Goal: Task Accomplishment & Management: Complete application form

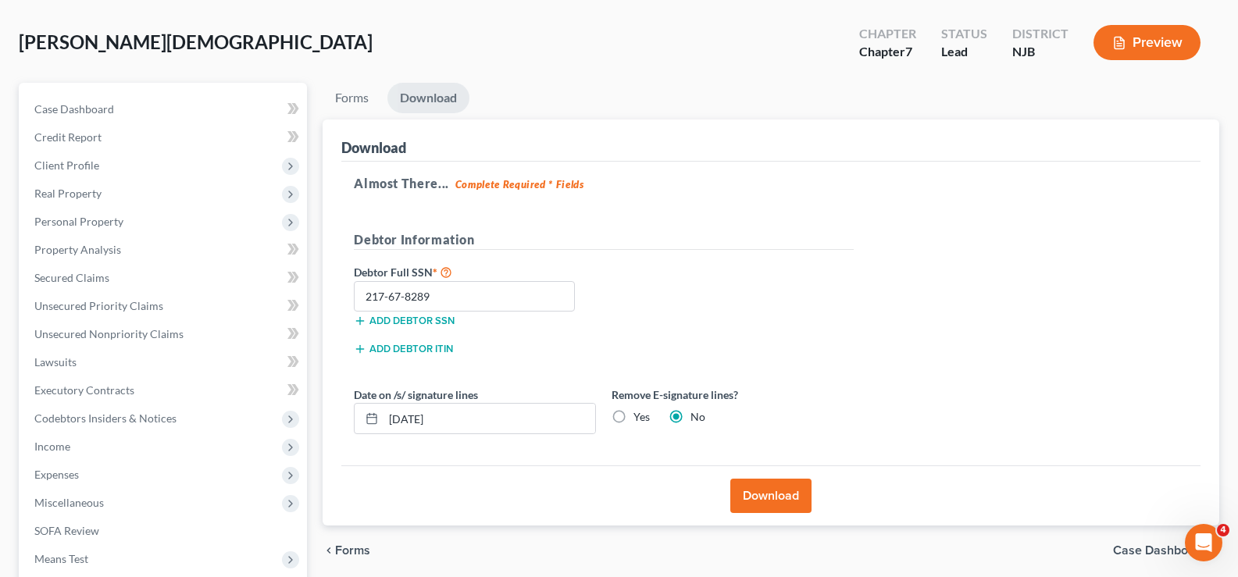
scroll to position [69, 0]
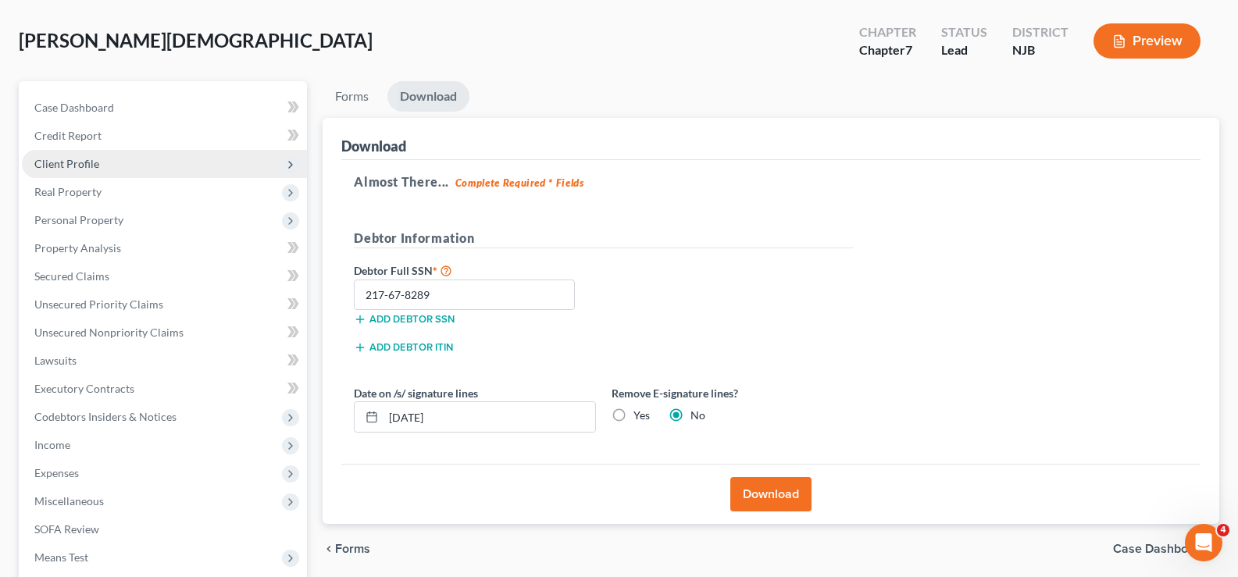
click at [83, 163] on span "Client Profile" at bounding box center [66, 163] width 65 height 13
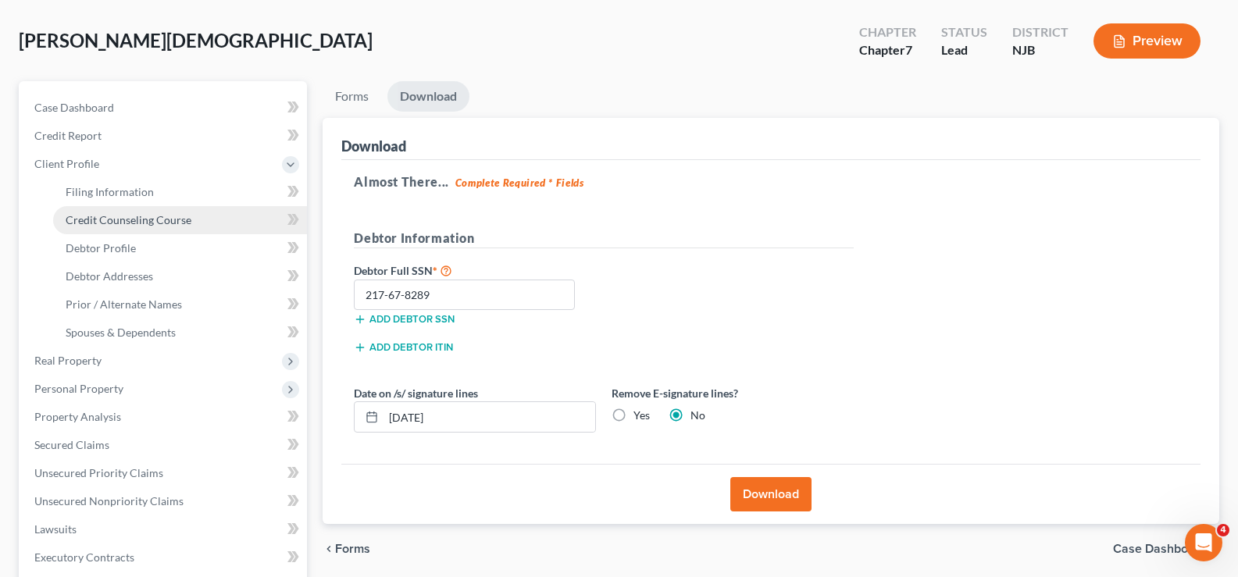
click at [120, 216] on span "Credit Counseling Course" at bounding box center [129, 219] width 126 height 13
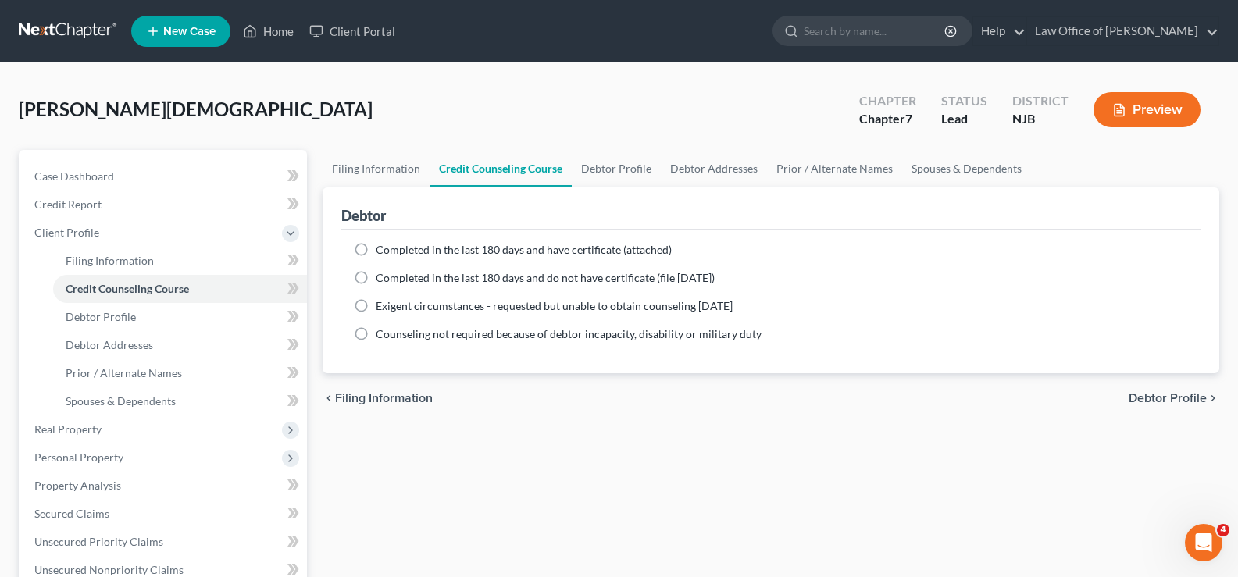
click at [376, 250] on label "Completed in the last 180 days and have certificate (attached)" at bounding box center [524, 250] width 296 height 16
click at [382, 250] on input "Completed in the last 180 days and have certificate (attached)" at bounding box center [387, 247] width 10 height 10
radio input "true"
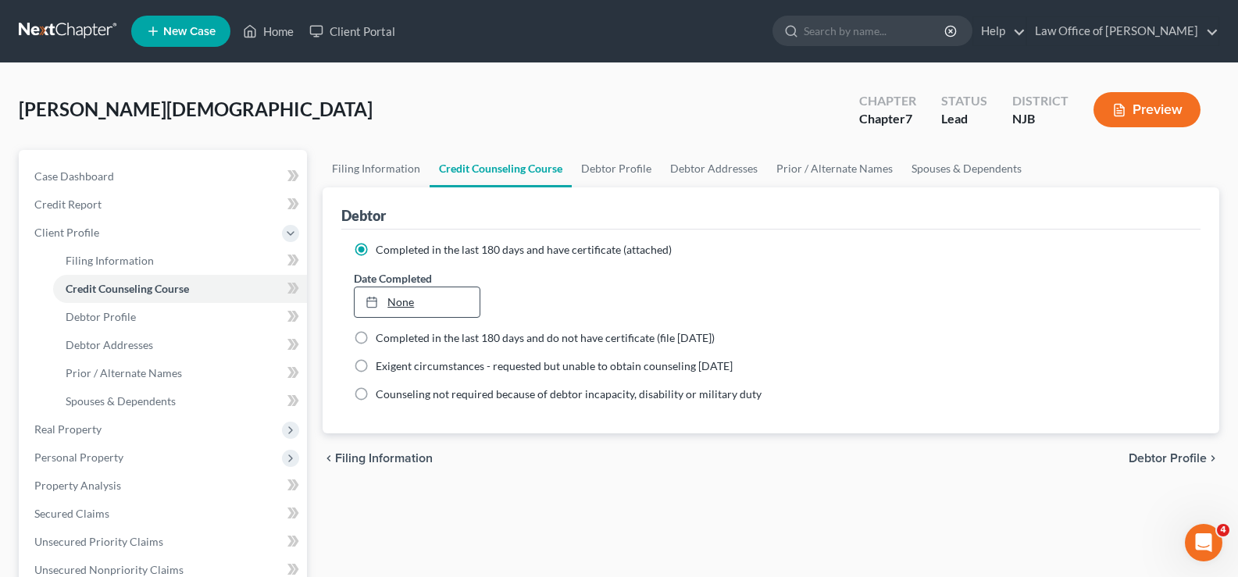
click at [416, 305] on link "None" at bounding box center [417, 302] width 124 height 30
type input "[DATE]"
click at [1172, 458] on span "Debtor Profile" at bounding box center [1167, 458] width 78 height 12
select select "0"
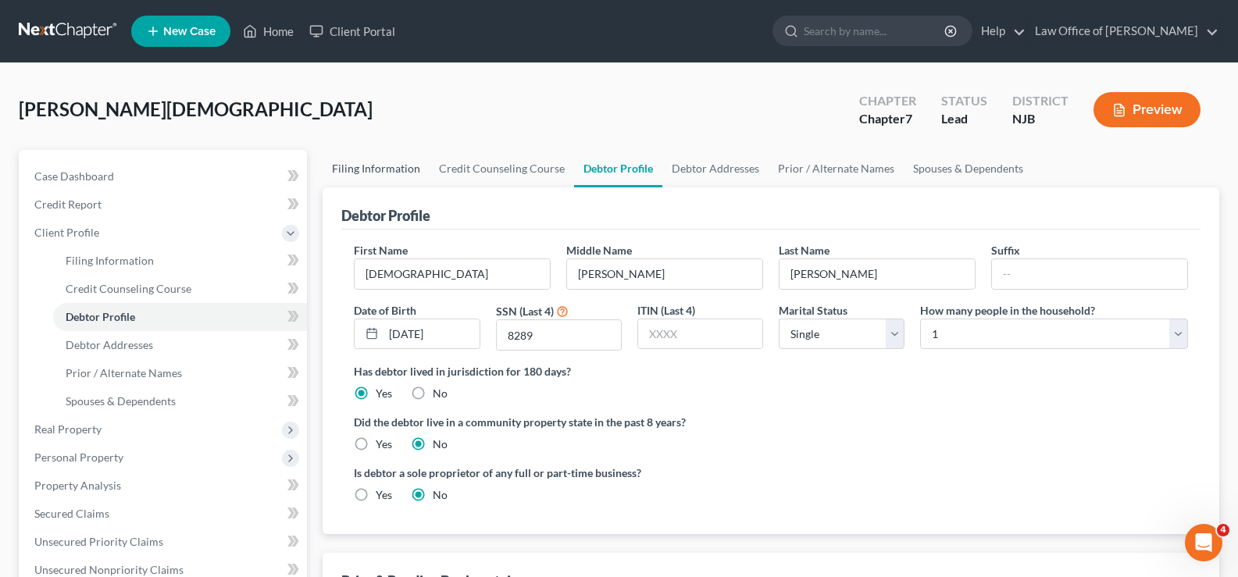
click at [374, 167] on link "Filing Information" at bounding box center [376, 168] width 107 height 37
select select "1"
select select "0"
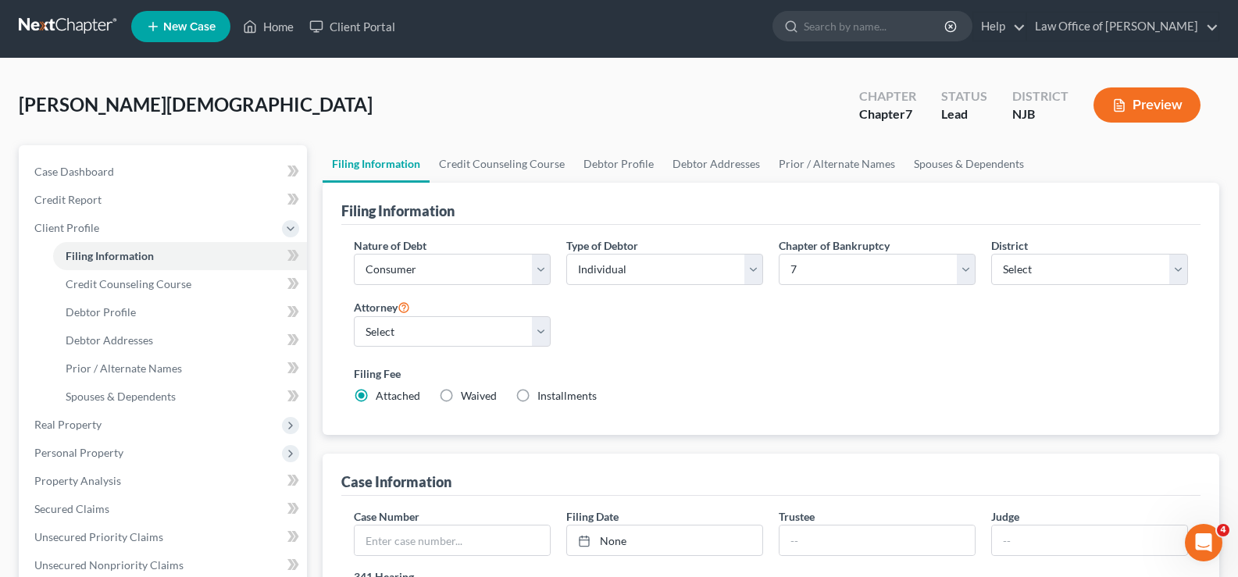
scroll to position [130, 0]
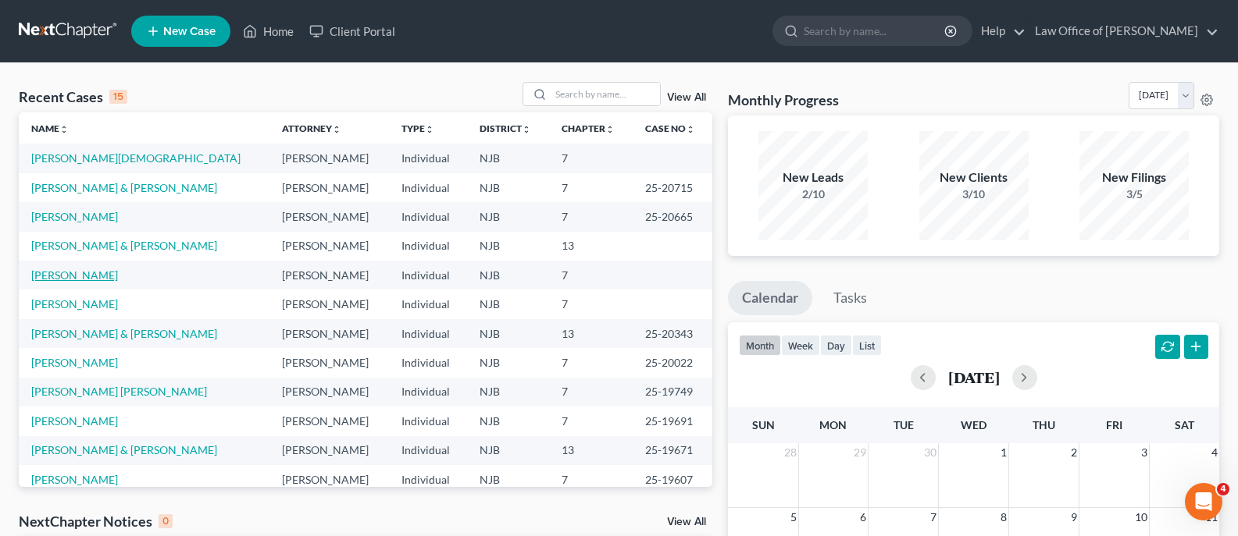
click at [87, 272] on link "Plewik, Magdalena" at bounding box center [74, 275] width 87 height 13
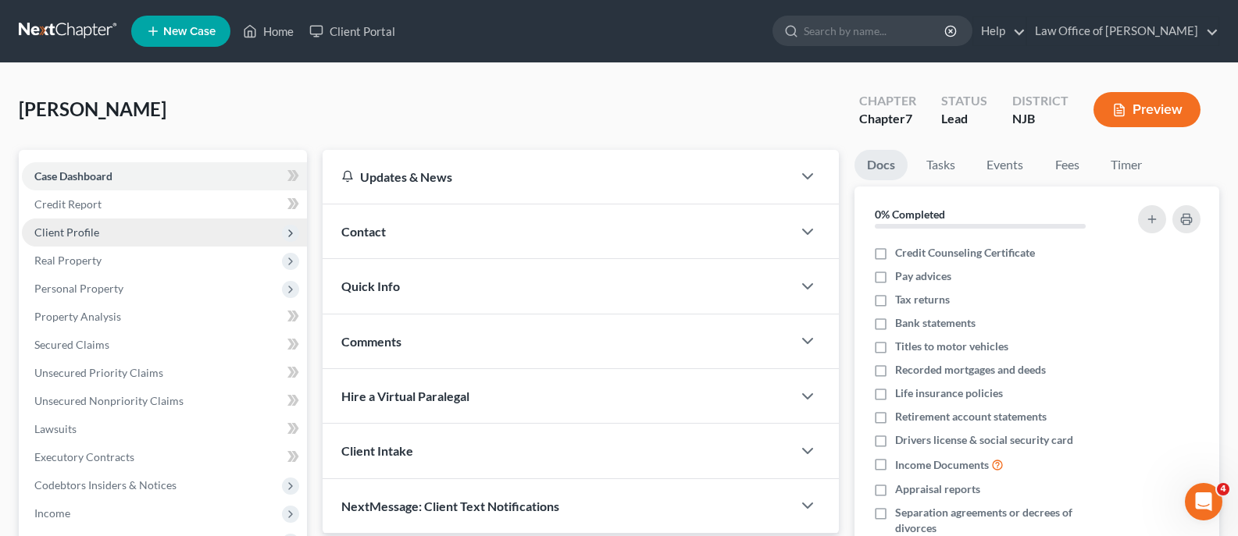
click at [97, 236] on span "Client Profile" at bounding box center [66, 232] width 65 height 13
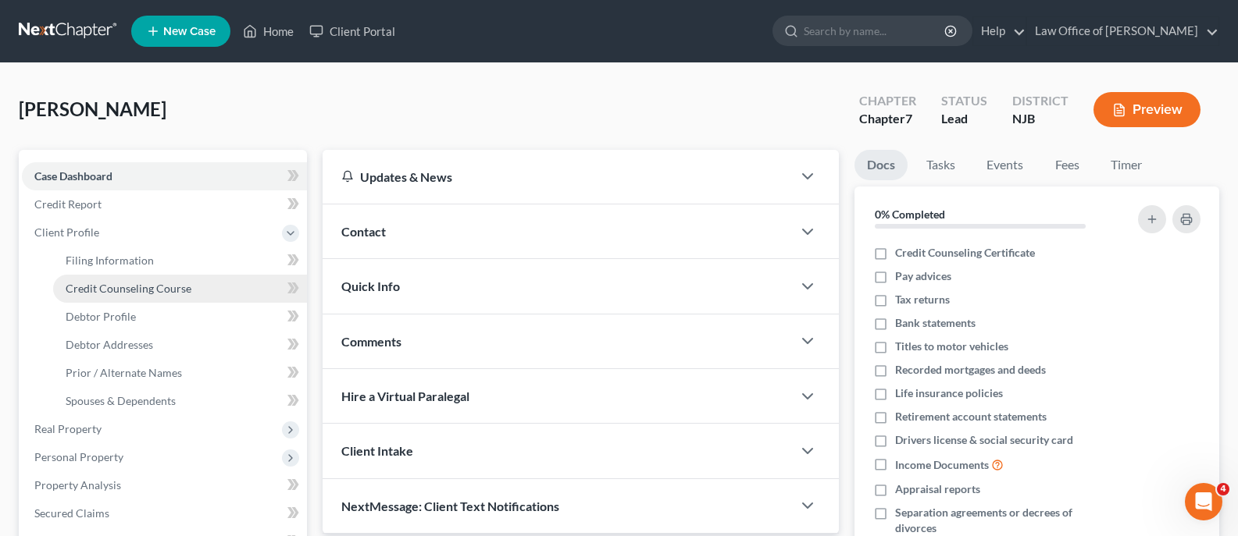
click at [124, 287] on span "Credit Counseling Course" at bounding box center [129, 288] width 126 height 13
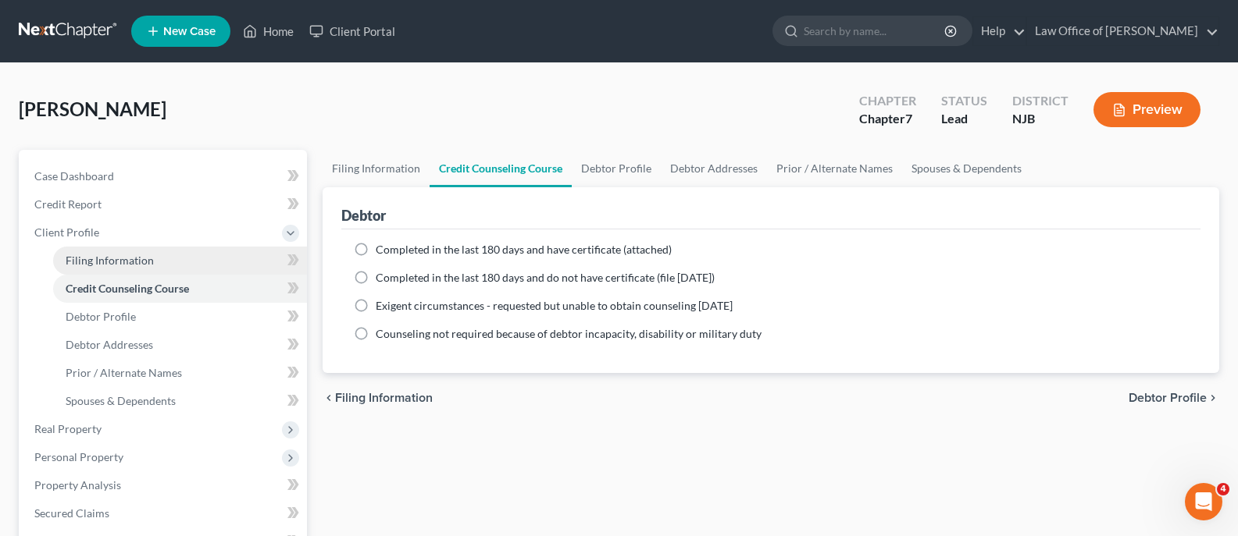
click at [103, 254] on span "Filing Information" at bounding box center [110, 260] width 88 height 13
select select "1"
select select "0"
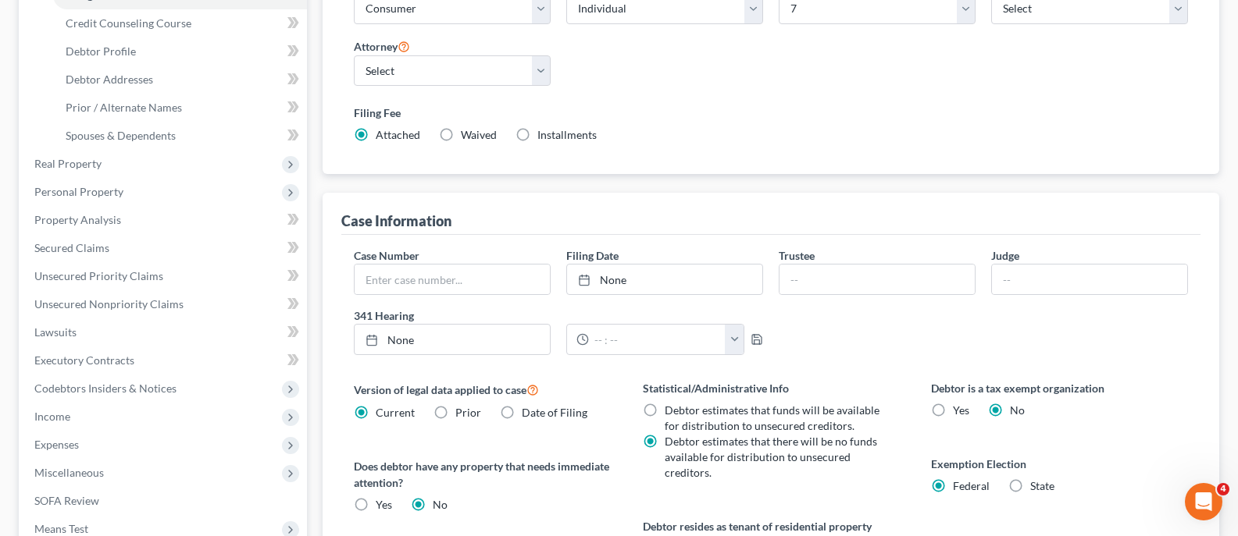
scroll to position [276, 0]
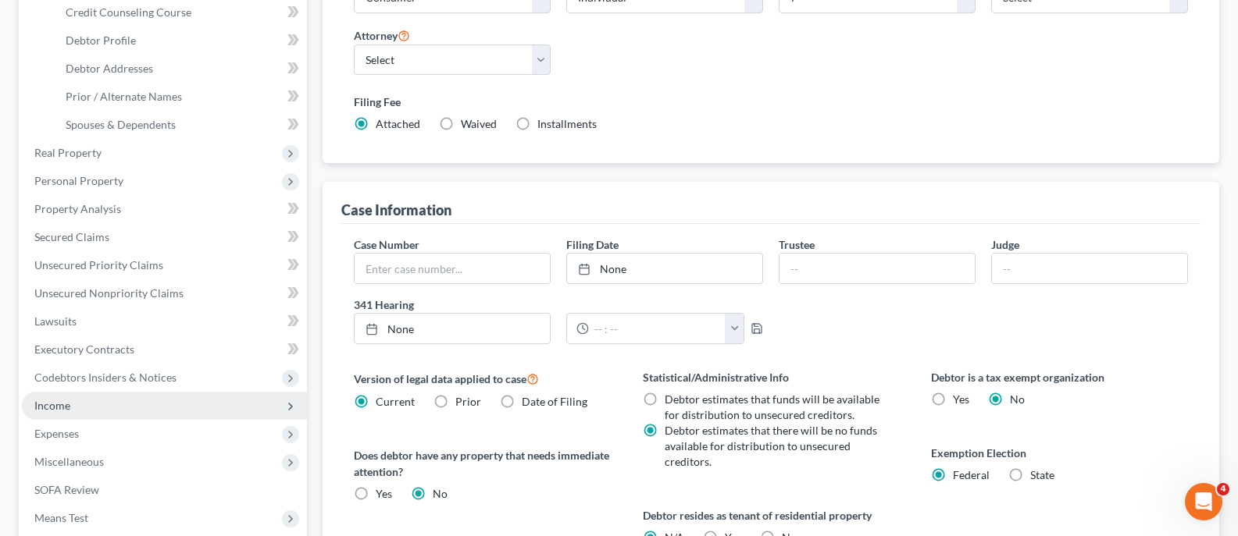
click at [52, 408] on span "Income" at bounding box center [52, 405] width 36 height 13
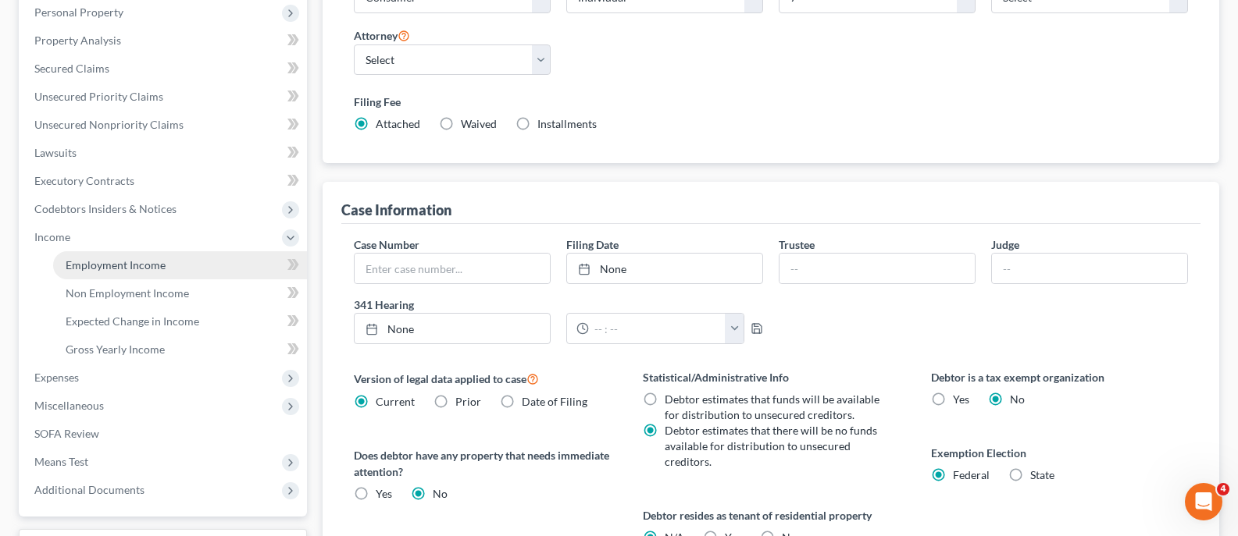
click at [135, 263] on span "Employment Income" at bounding box center [116, 264] width 100 height 13
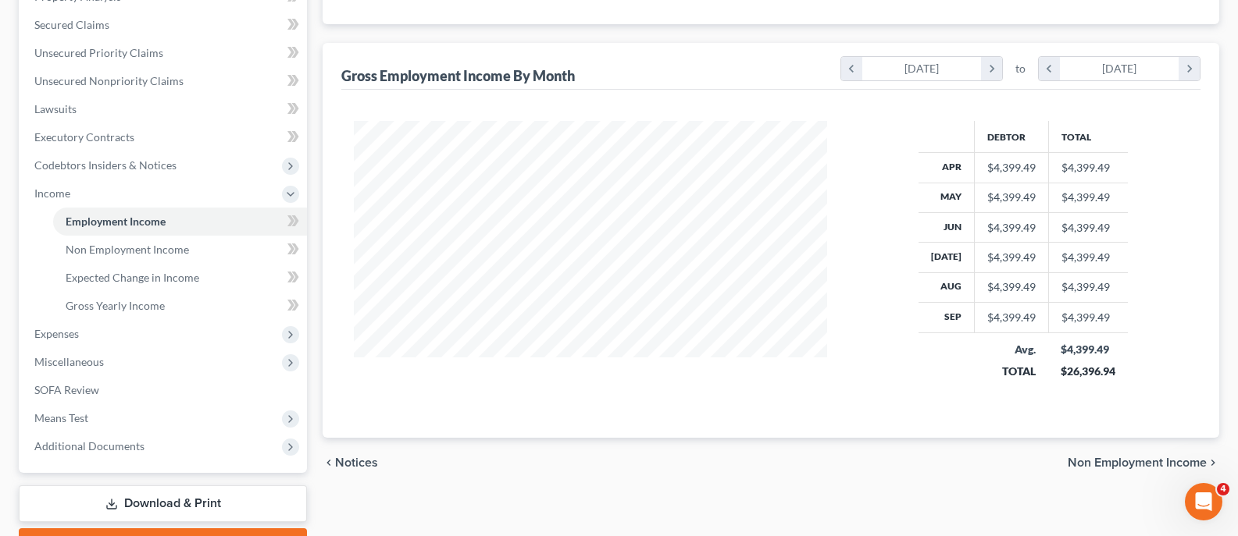
scroll to position [322, 0]
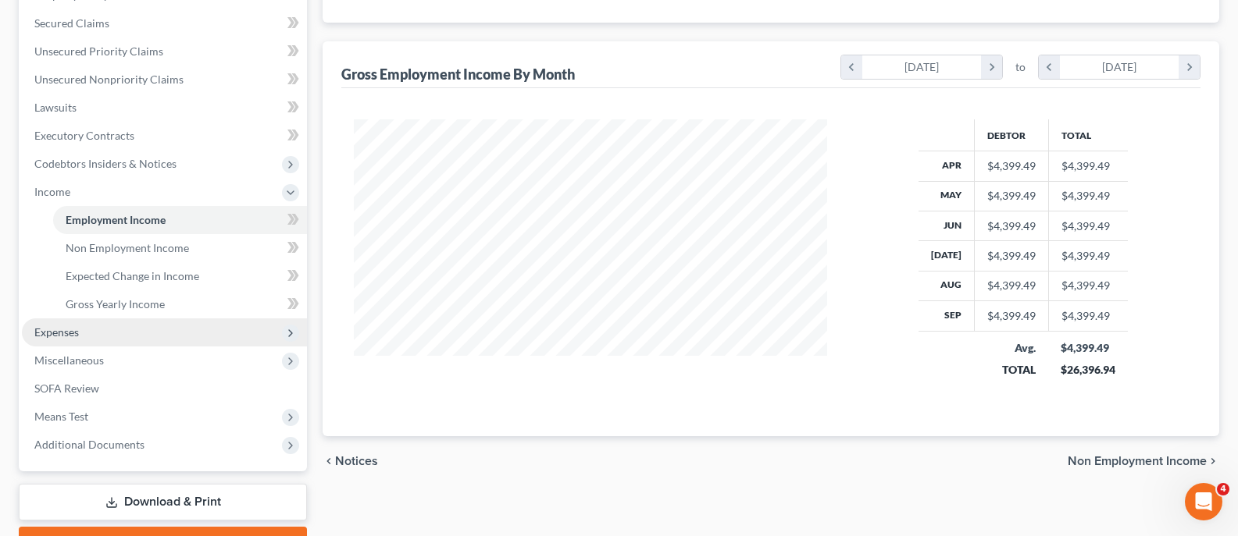
click at [63, 327] on span "Expenses" at bounding box center [56, 332] width 45 height 13
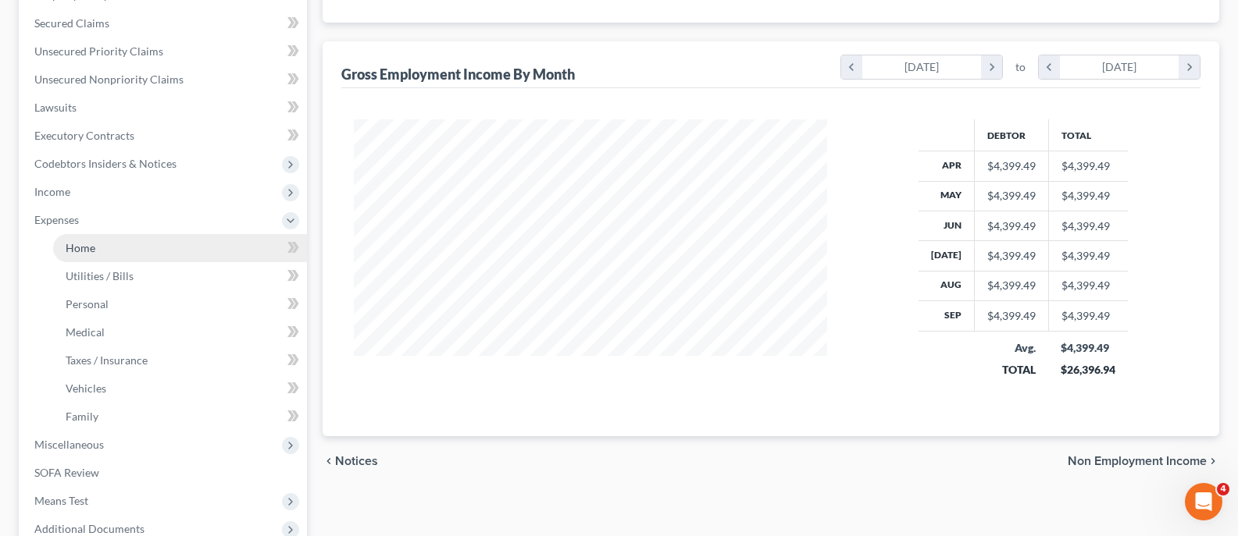
click at [91, 251] on span "Home" at bounding box center [81, 247] width 30 height 13
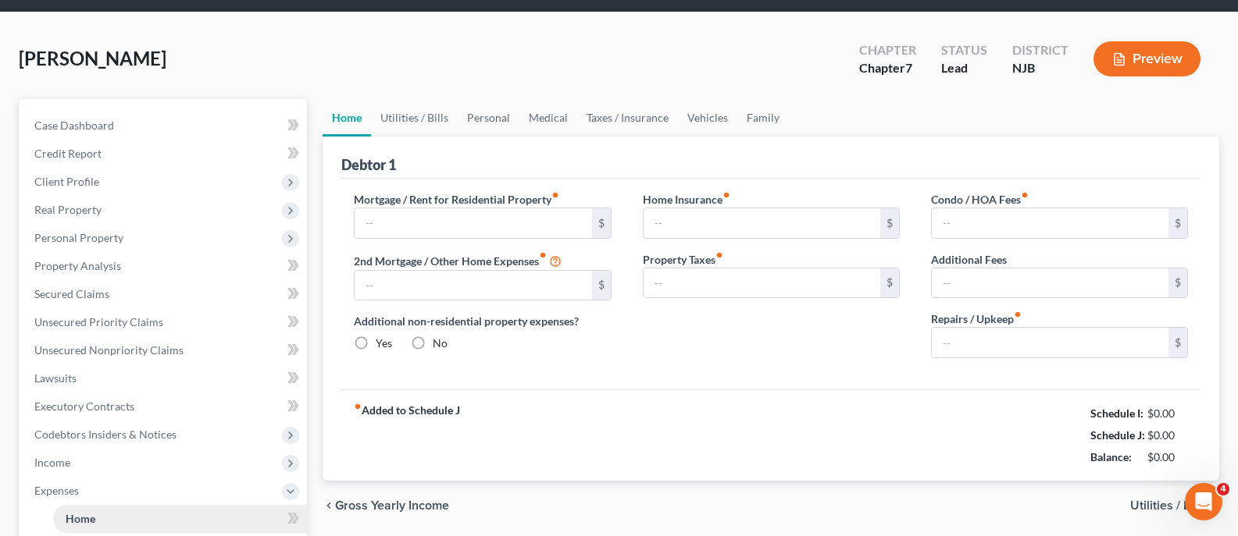
type input "1,500.00"
type input "0.00"
radio input "true"
type input "0.00"
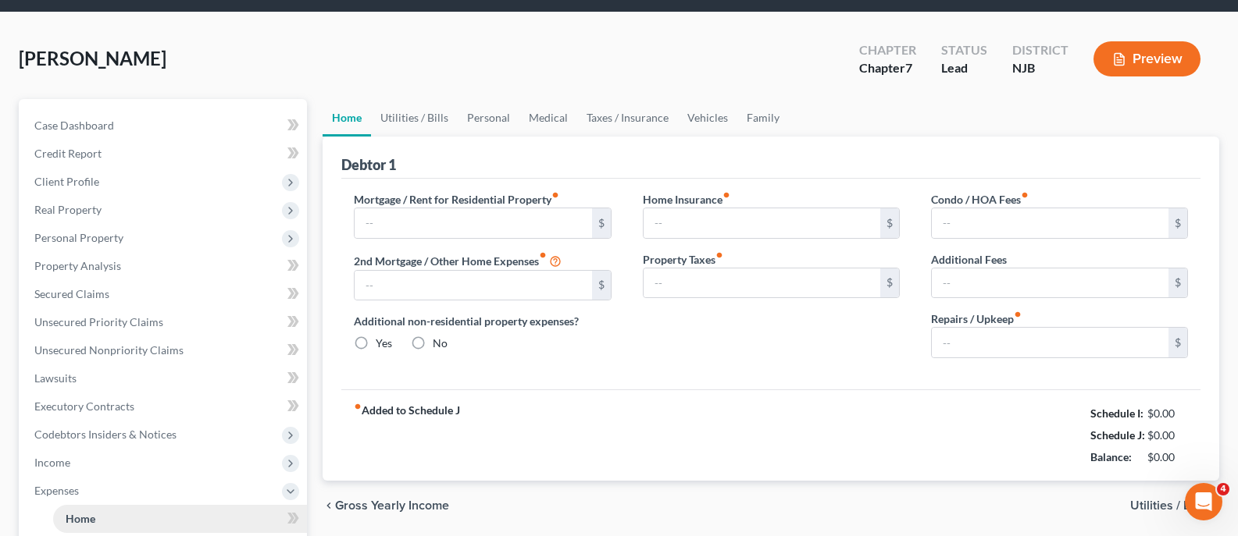
type input "0.00"
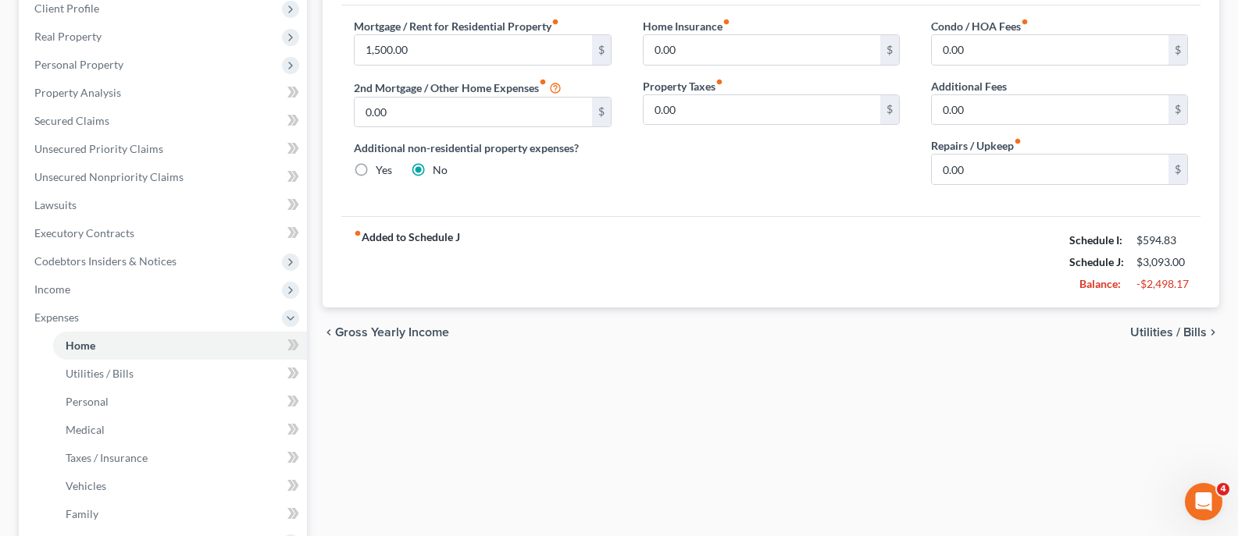
scroll to position [233, 0]
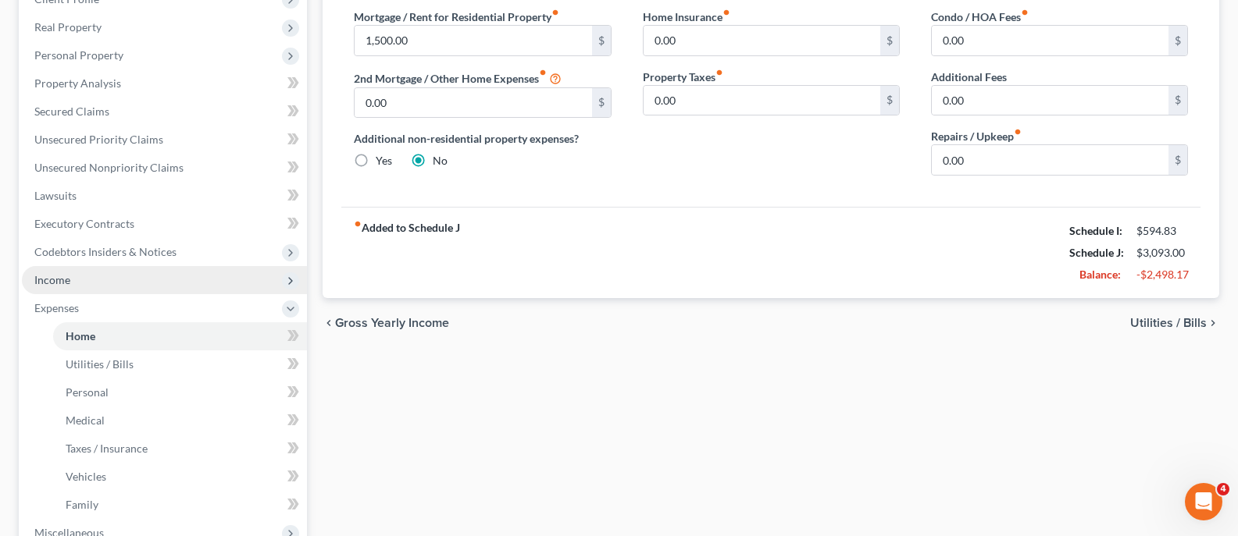
click at [52, 279] on span "Income" at bounding box center [52, 279] width 36 height 13
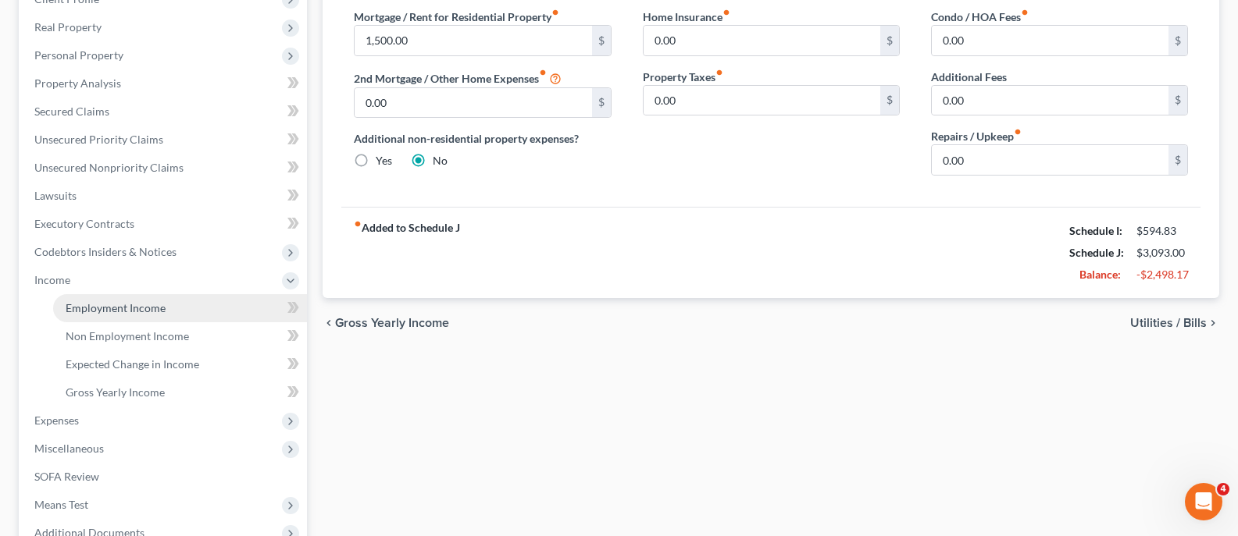
click at [106, 304] on span "Employment Income" at bounding box center [116, 307] width 100 height 13
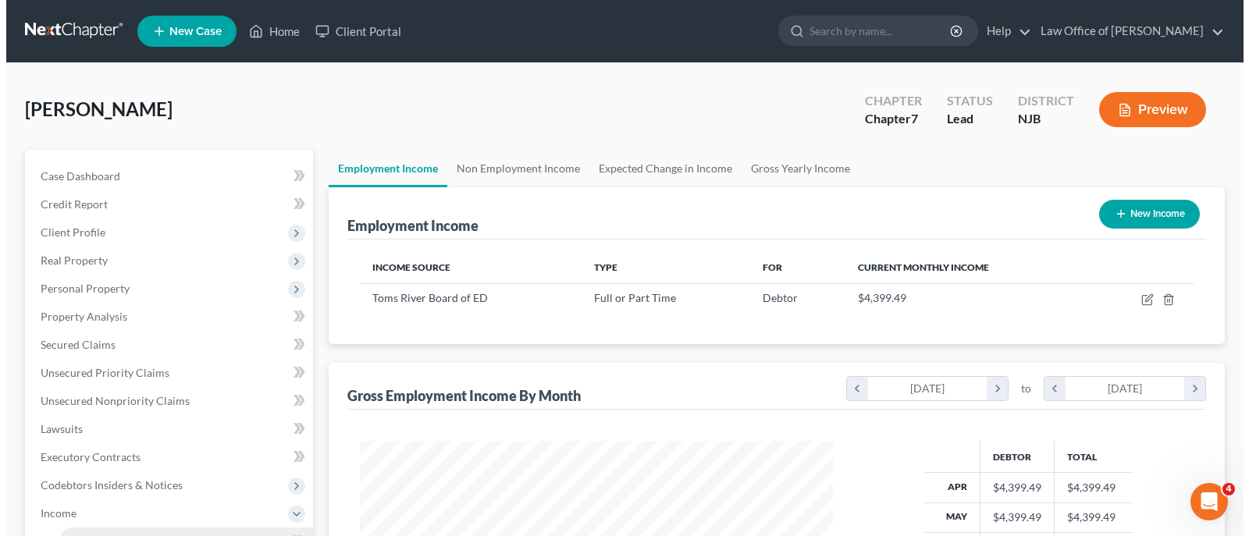
scroll to position [280, 504]
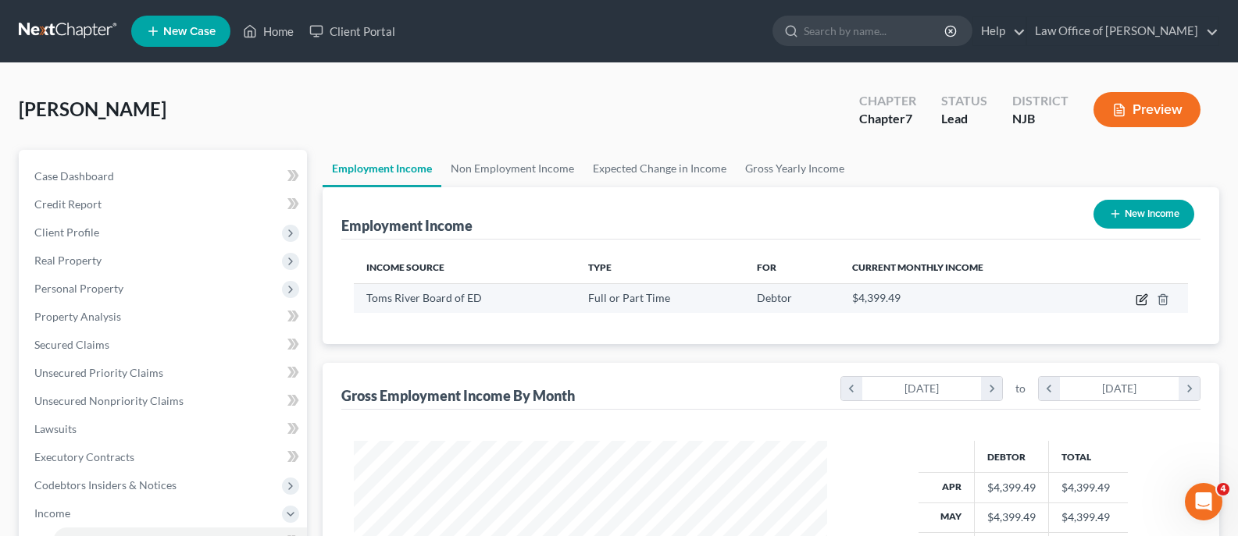
click at [1142, 295] on icon "button" at bounding box center [1141, 300] width 12 height 12
select select "0"
select select "1"
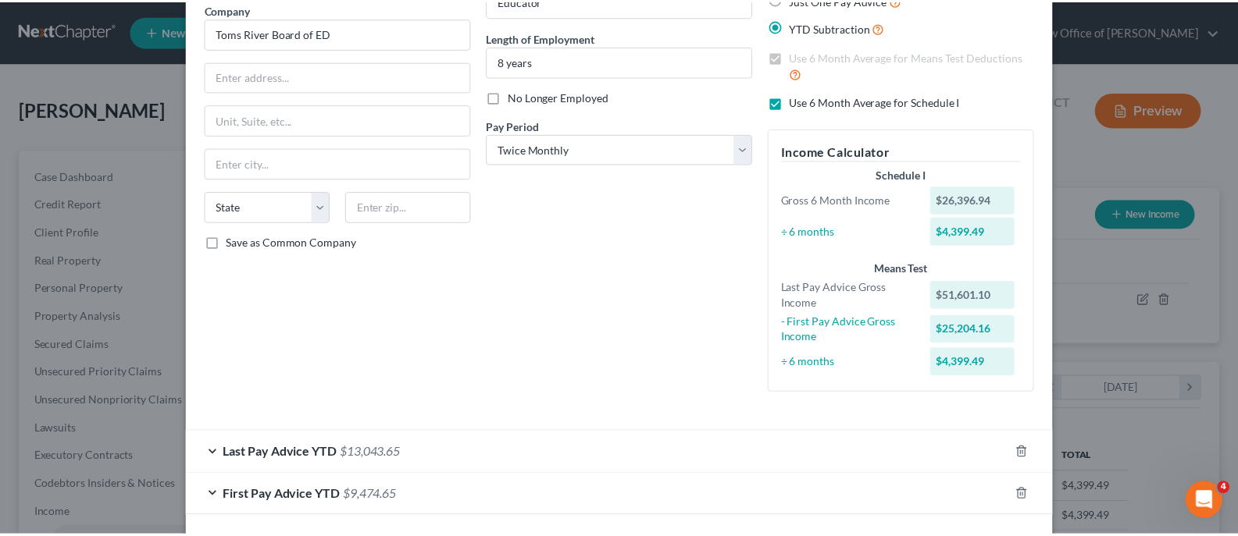
scroll to position [198, 0]
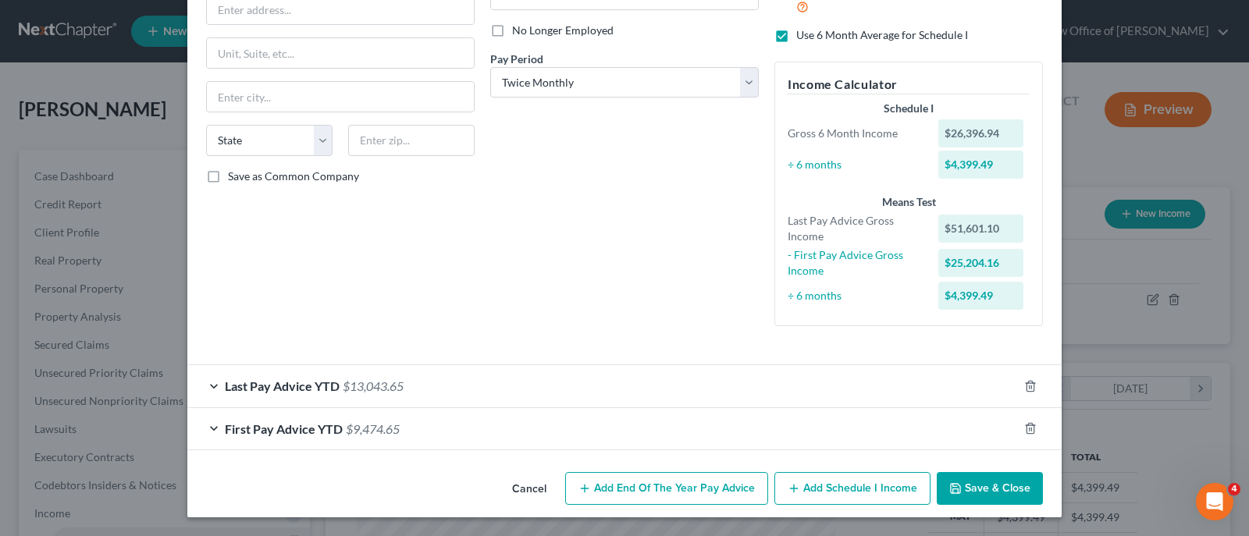
click at [972, 481] on button "Save & Close" at bounding box center [990, 488] width 106 height 33
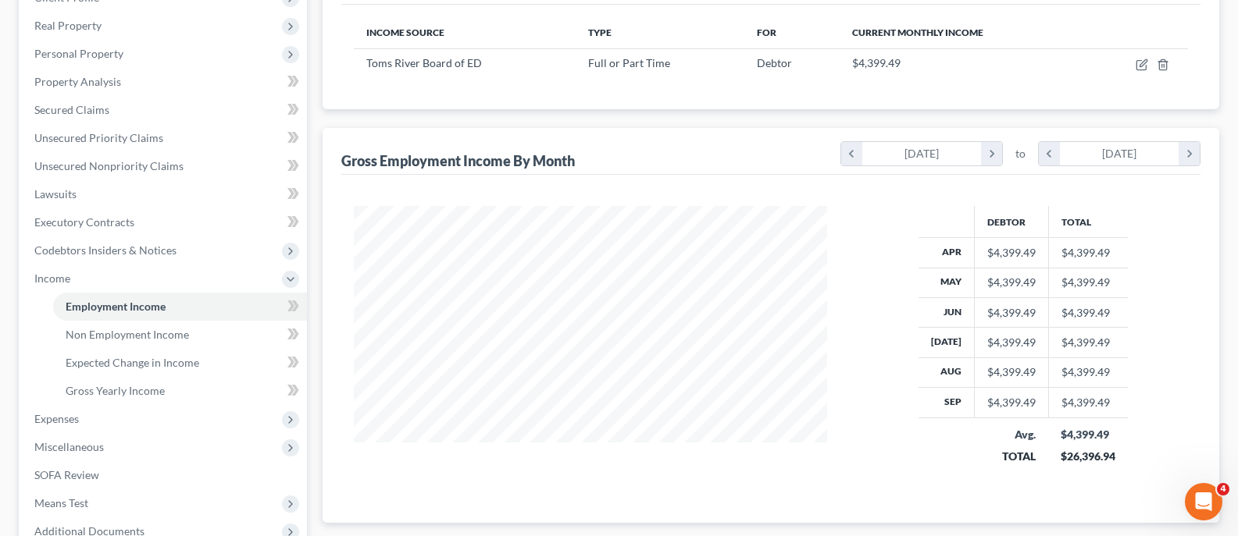
scroll to position [354, 0]
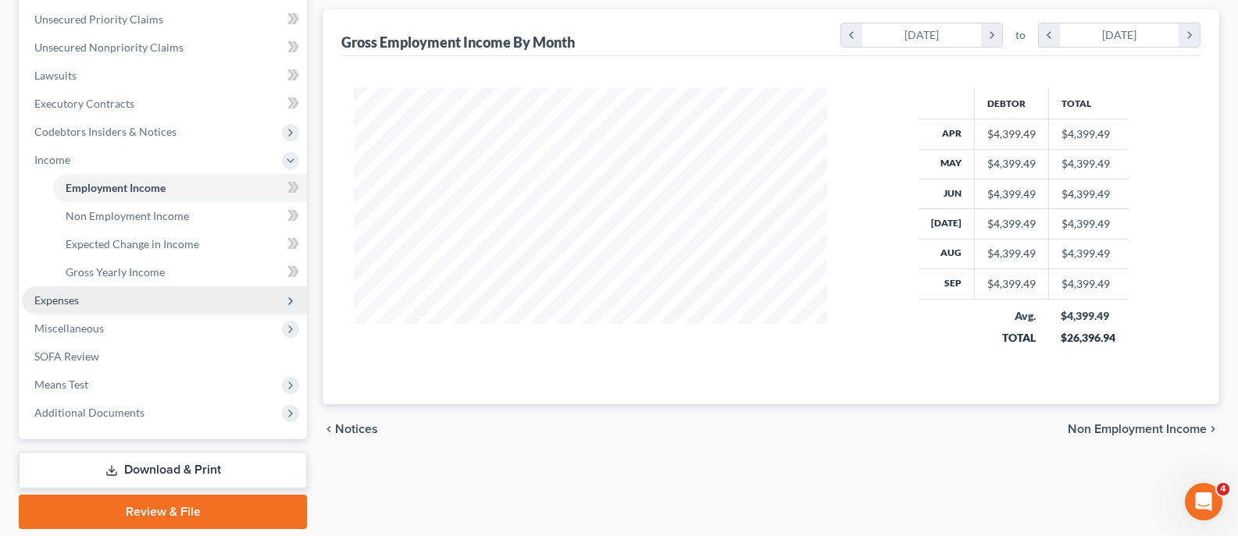
click at [46, 297] on span "Expenses" at bounding box center [56, 300] width 45 height 13
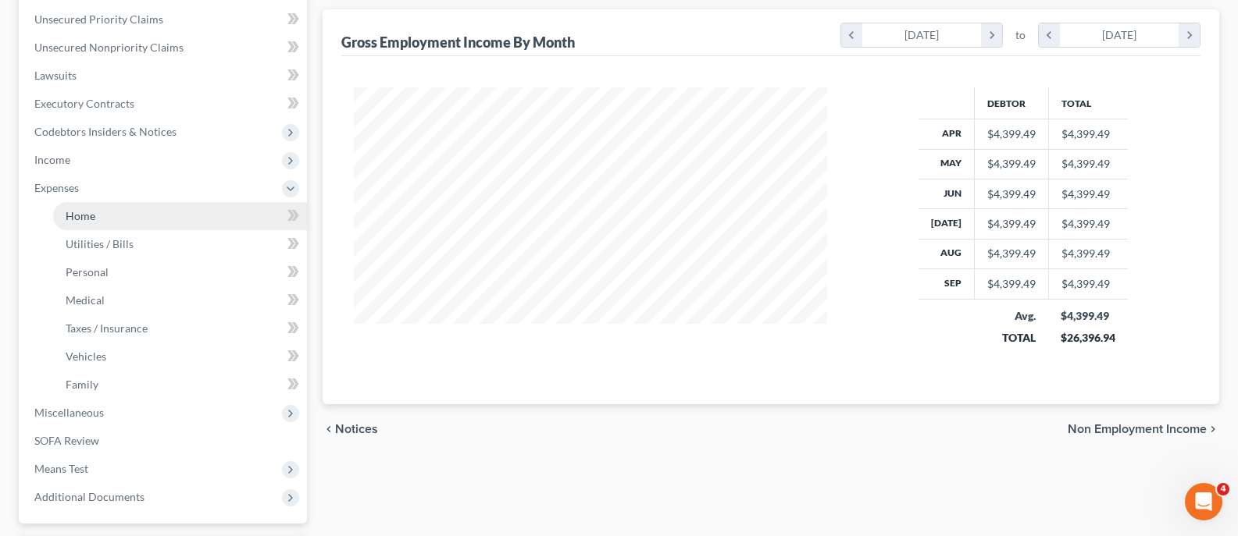
click at [80, 212] on span "Home" at bounding box center [81, 215] width 30 height 13
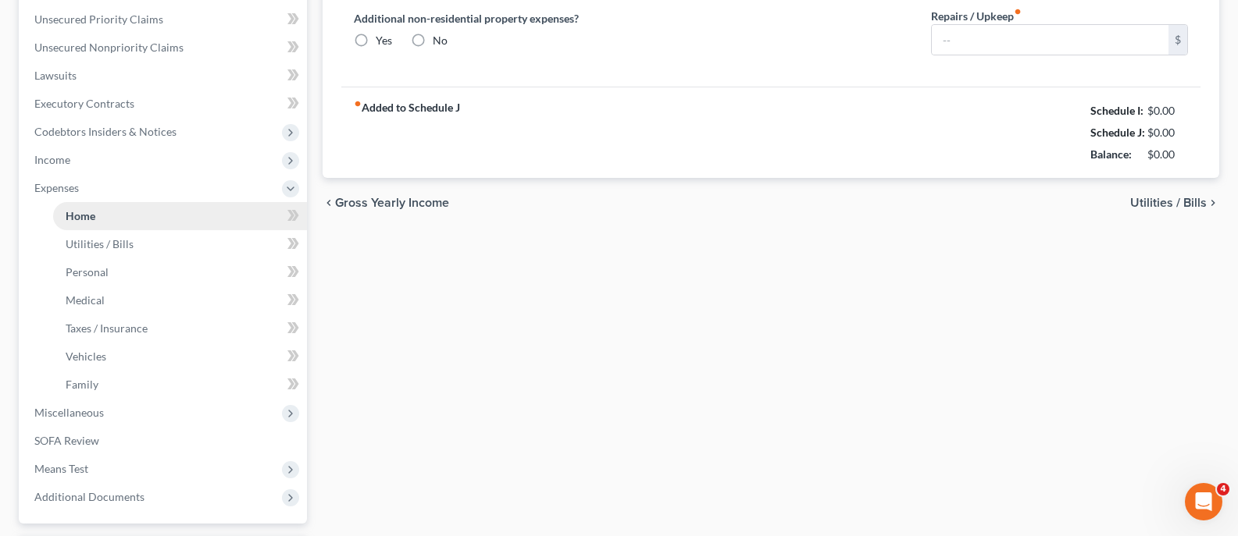
scroll to position [97, 0]
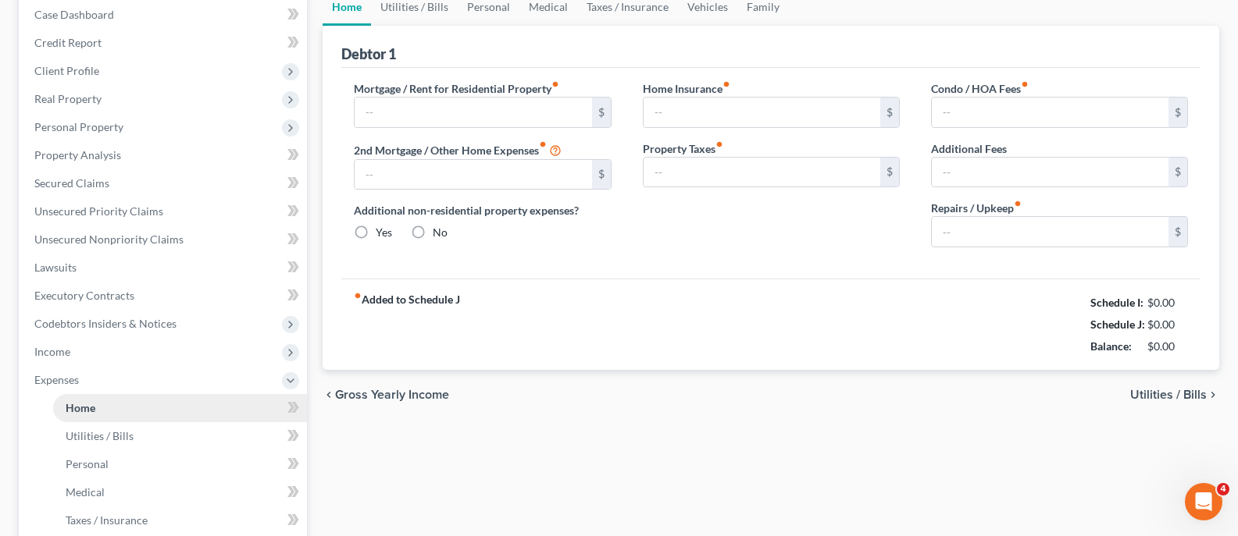
type input "1,500.00"
type input "0.00"
radio input "true"
type input "0.00"
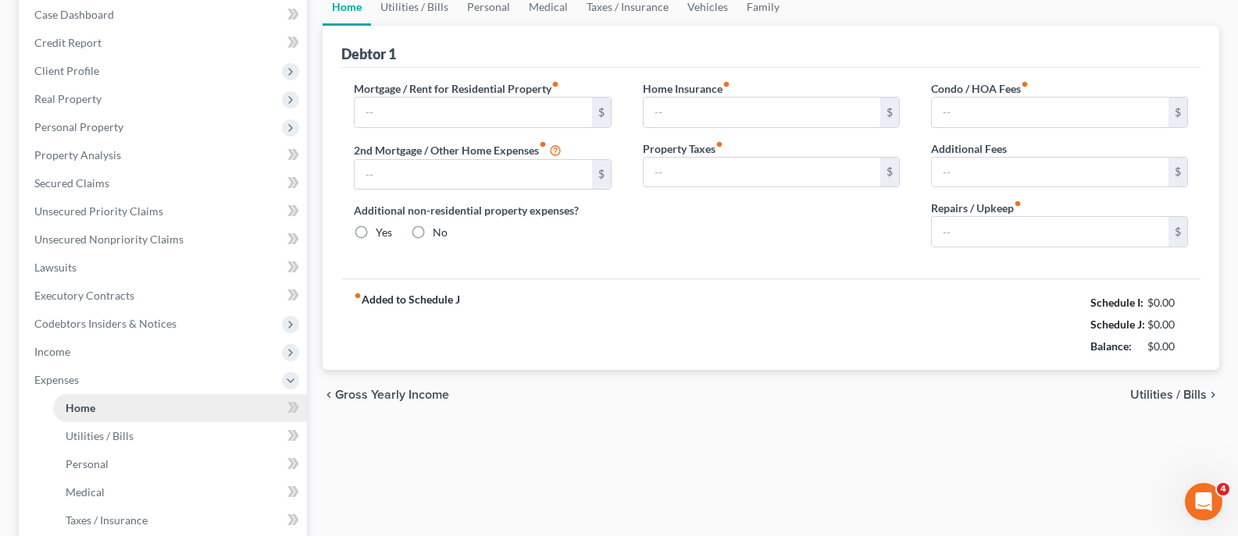
type input "0.00"
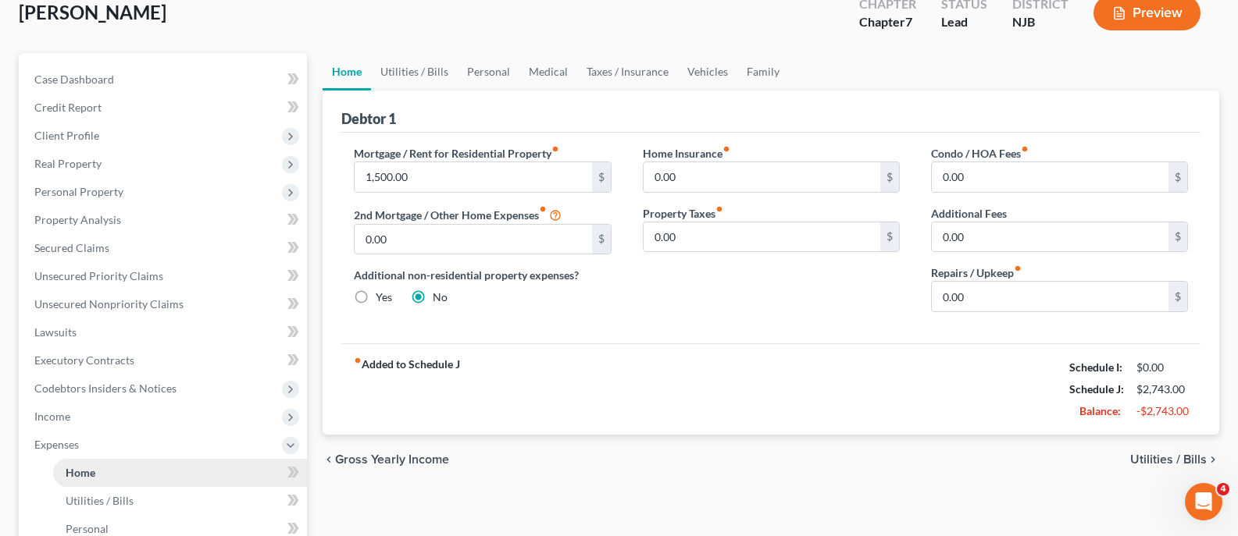
scroll to position [0, 0]
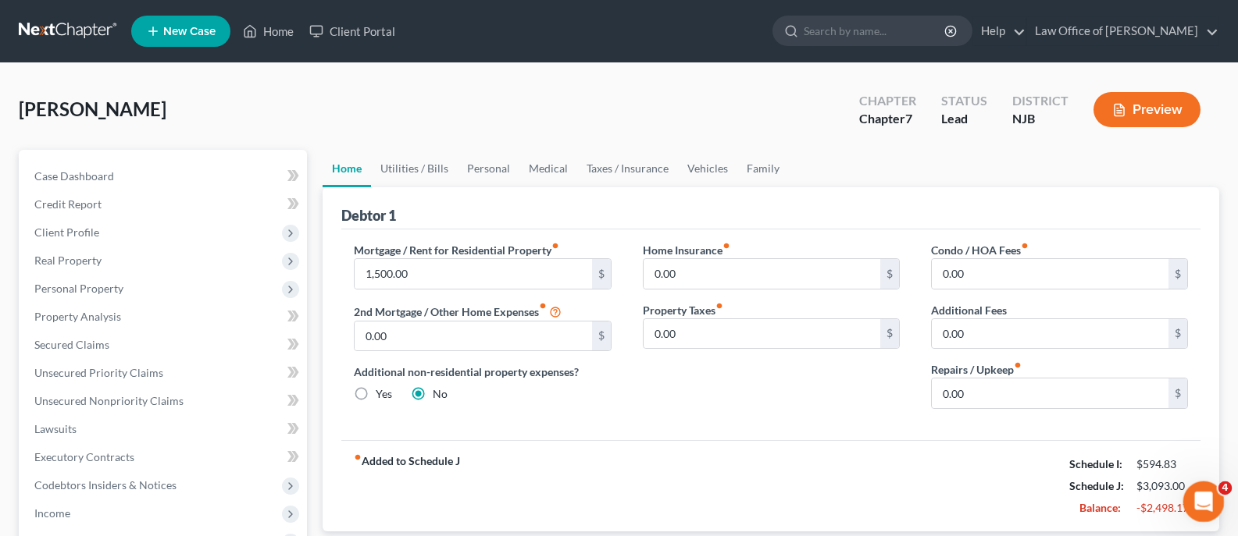
click at [1201, 491] on icon "Open Intercom Messenger" at bounding box center [1202, 500] width 26 height 26
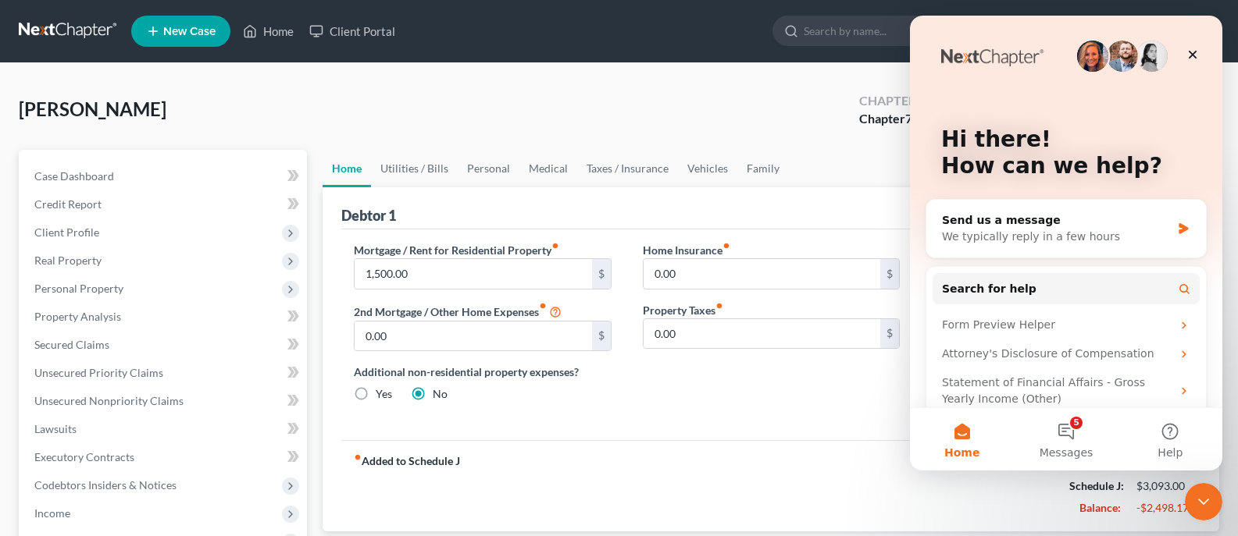
scroll to position [66, 0]
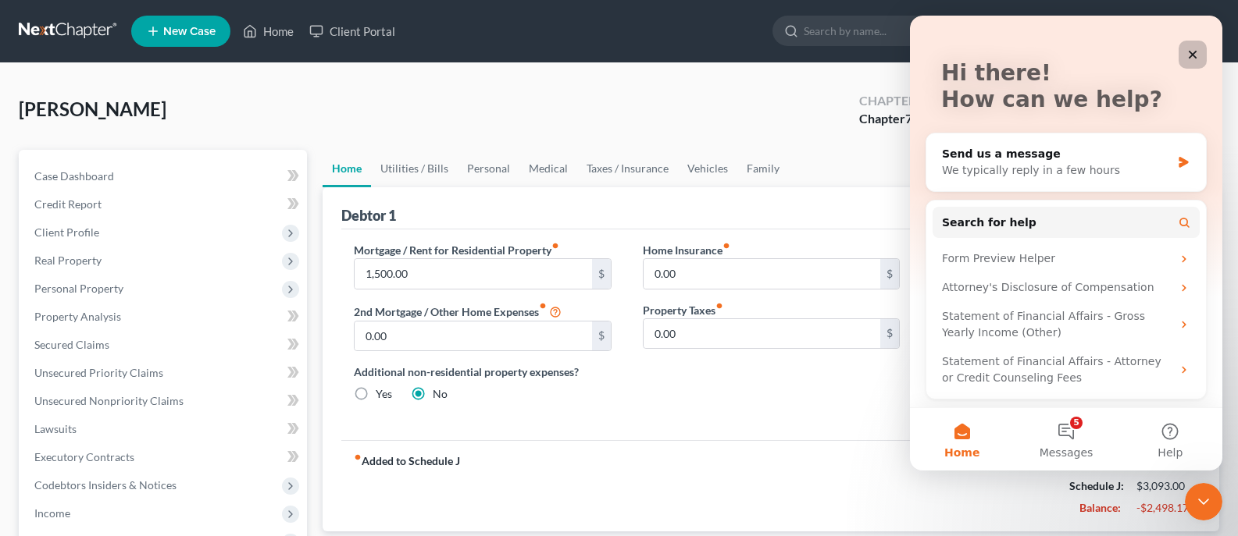
click at [1194, 47] on div "Close" at bounding box center [1192, 55] width 28 height 28
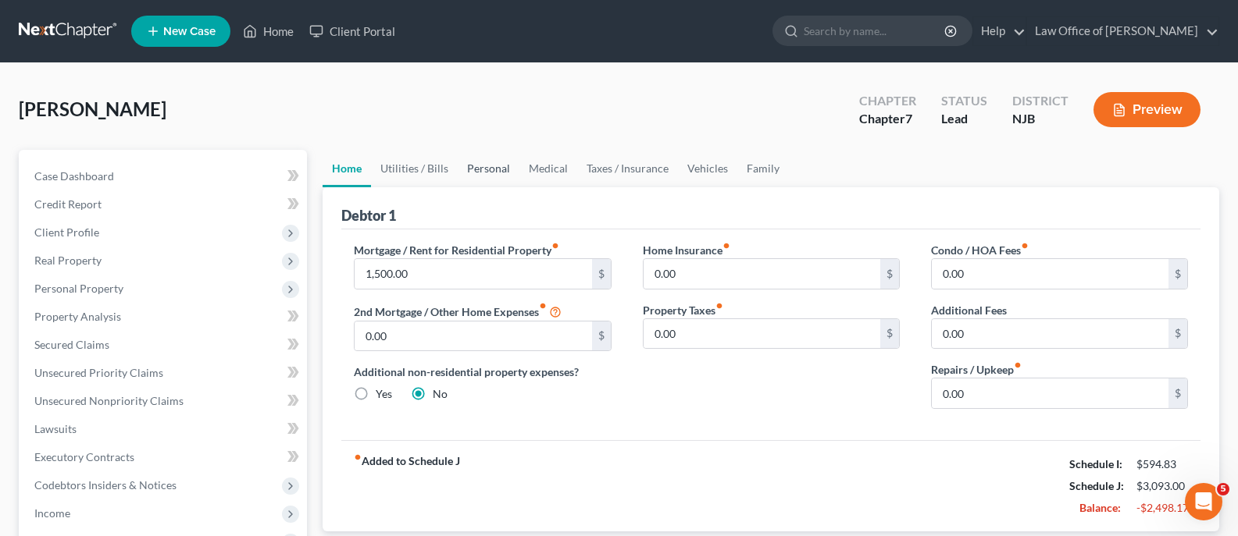
scroll to position [0, 0]
click at [61, 512] on span "Income" at bounding box center [52, 513] width 36 height 13
click at [55, 509] on span "Income" at bounding box center [52, 513] width 36 height 13
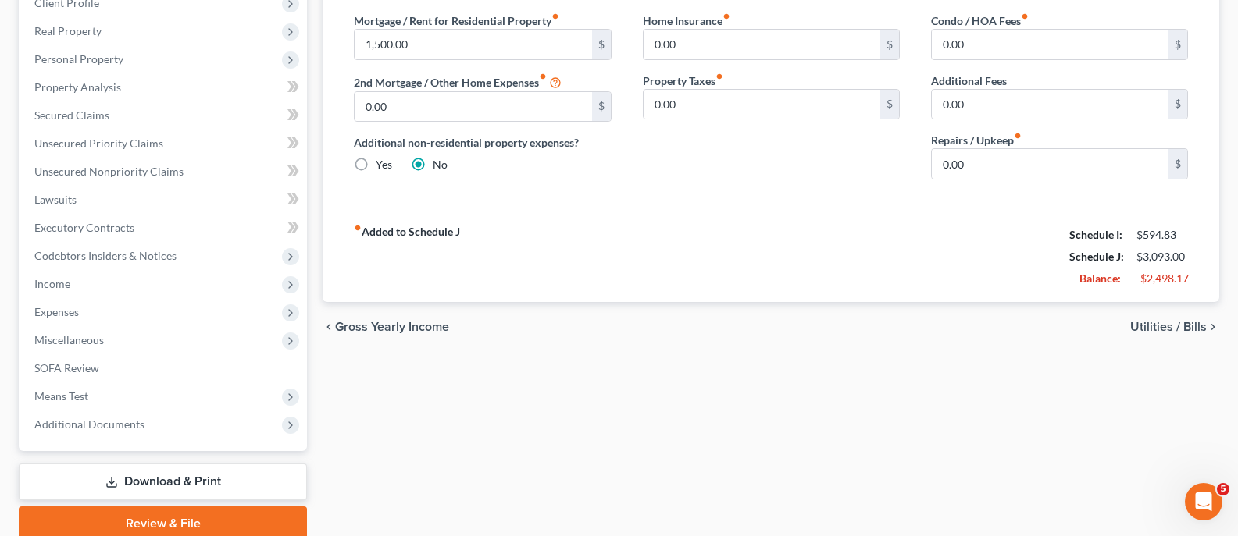
scroll to position [294, 0]
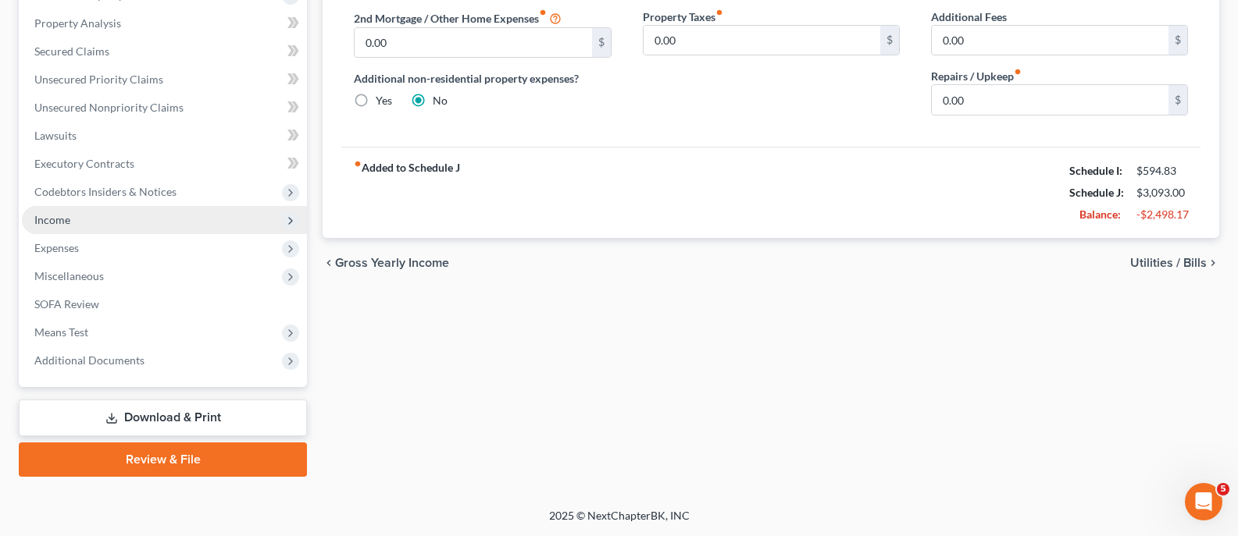
click at [55, 215] on span "Income" at bounding box center [52, 219] width 36 height 13
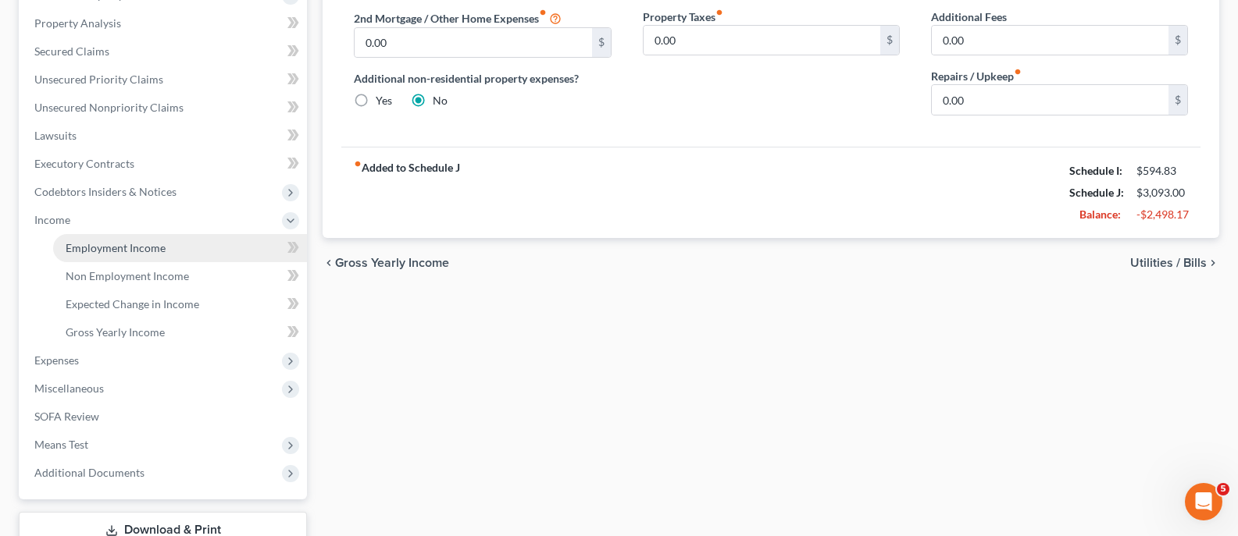
click at [111, 241] on span "Employment Income" at bounding box center [116, 247] width 100 height 13
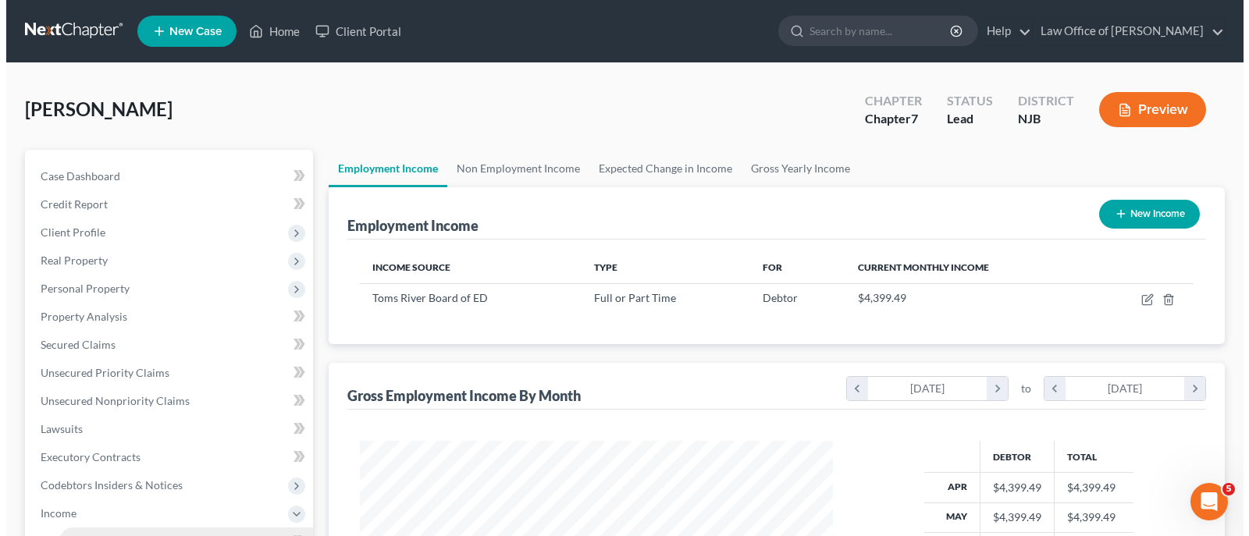
scroll to position [280, 504]
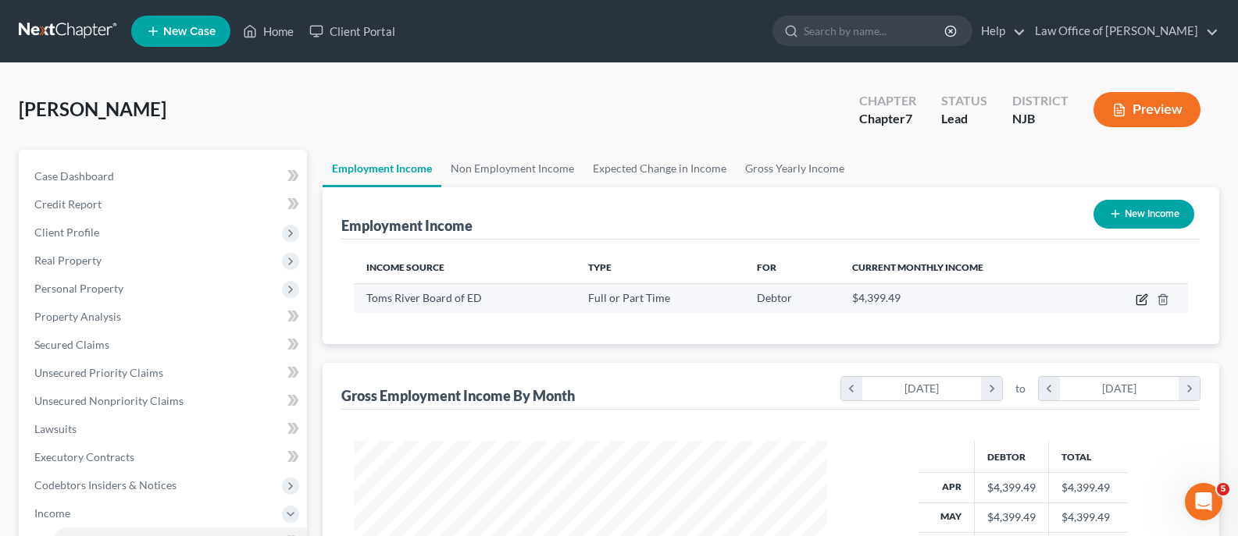
click at [1143, 297] on icon "button" at bounding box center [1142, 297] width 7 height 7
select select "0"
select select "1"
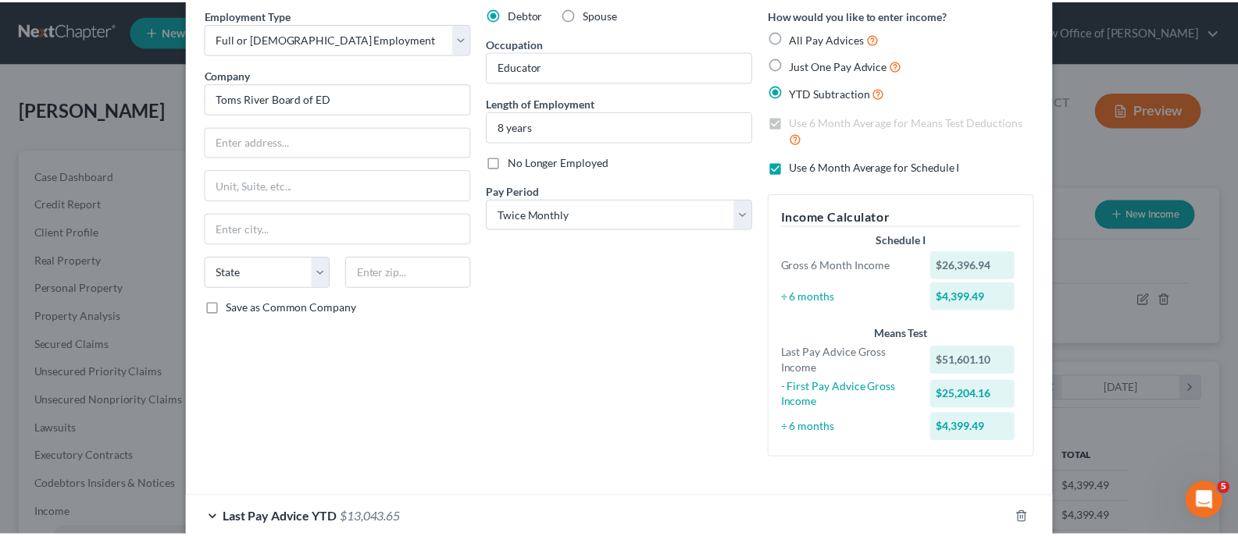
scroll to position [198, 0]
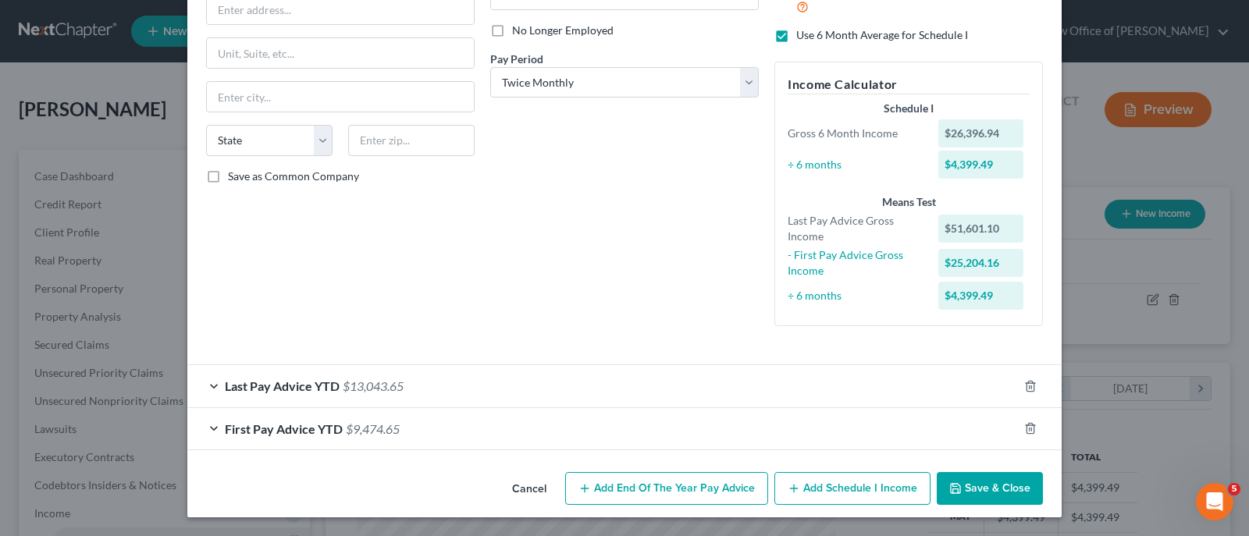
click at [980, 484] on button "Save & Close" at bounding box center [990, 488] width 106 height 33
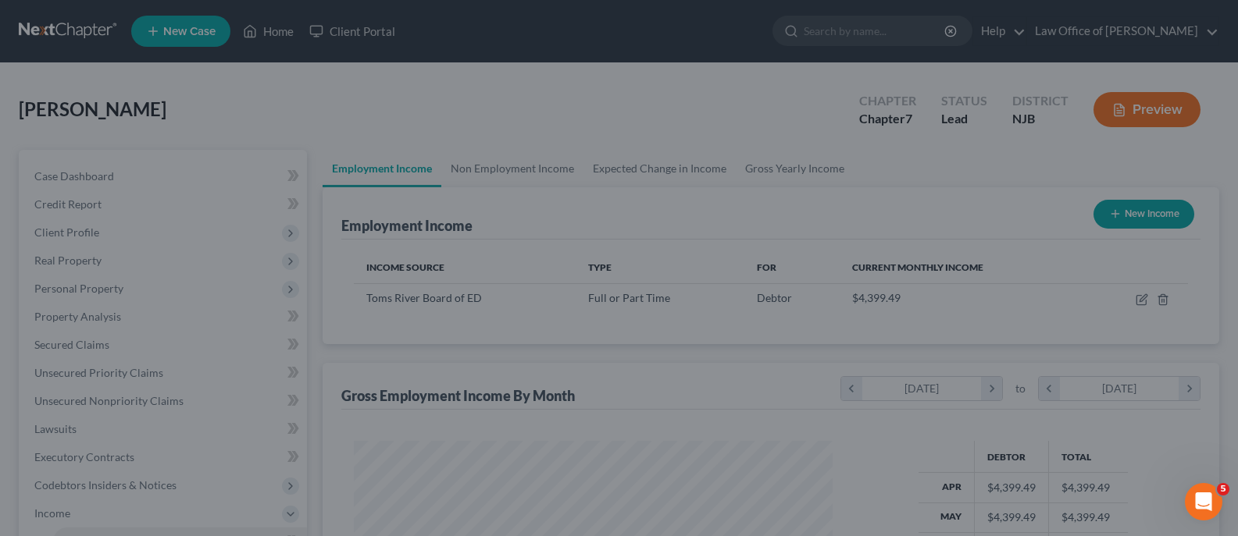
scroll to position [780607, 780383]
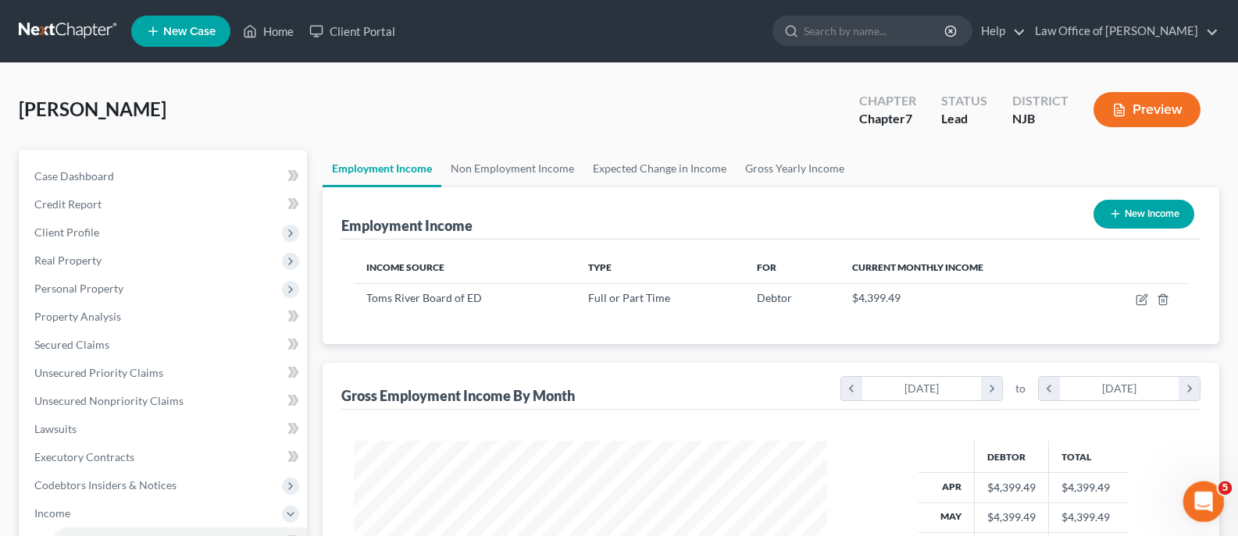
click at [1199, 487] on icon "Open Intercom Messenger" at bounding box center [1202, 500] width 26 height 26
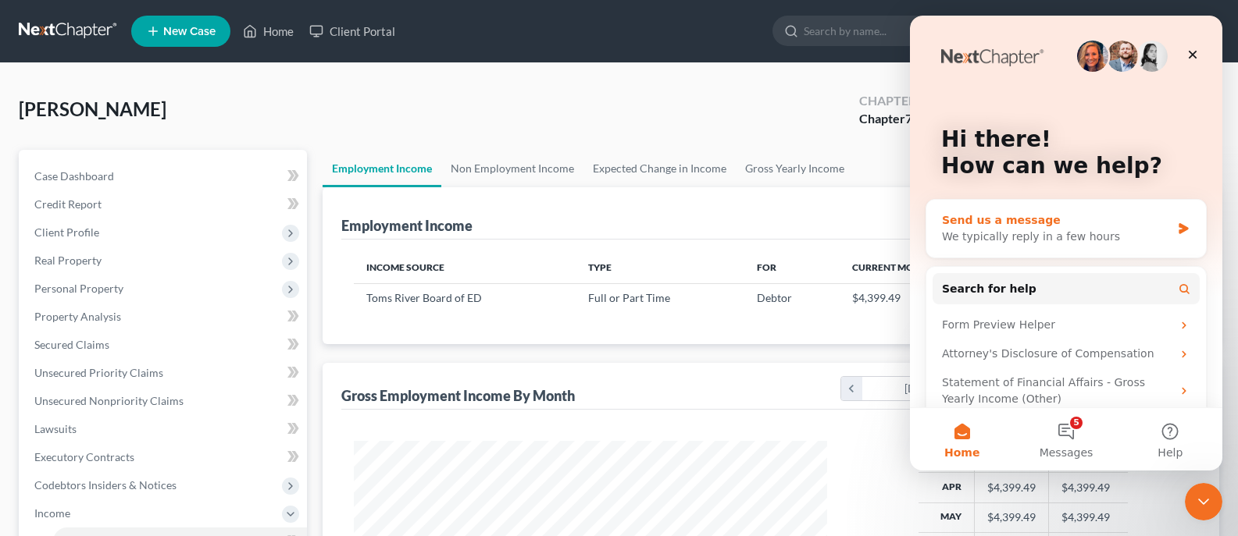
click at [995, 231] on div "We typically reply in a few hours" at bounding box center [1056, 237] width 229 height 16
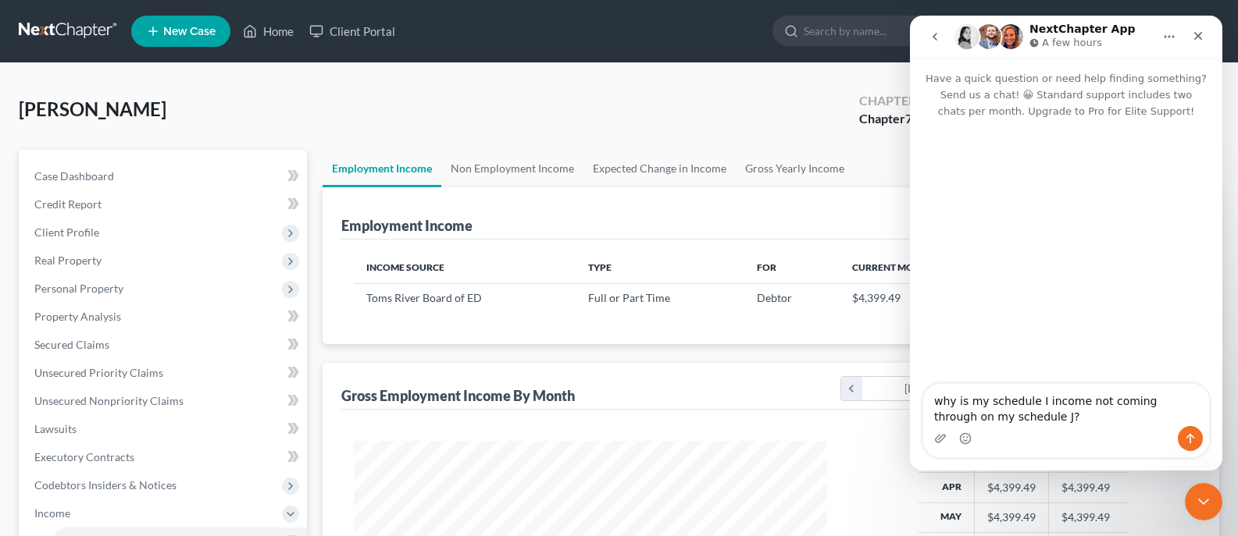
type textarea "why is my schedule I income not coming through on my schedule J?"
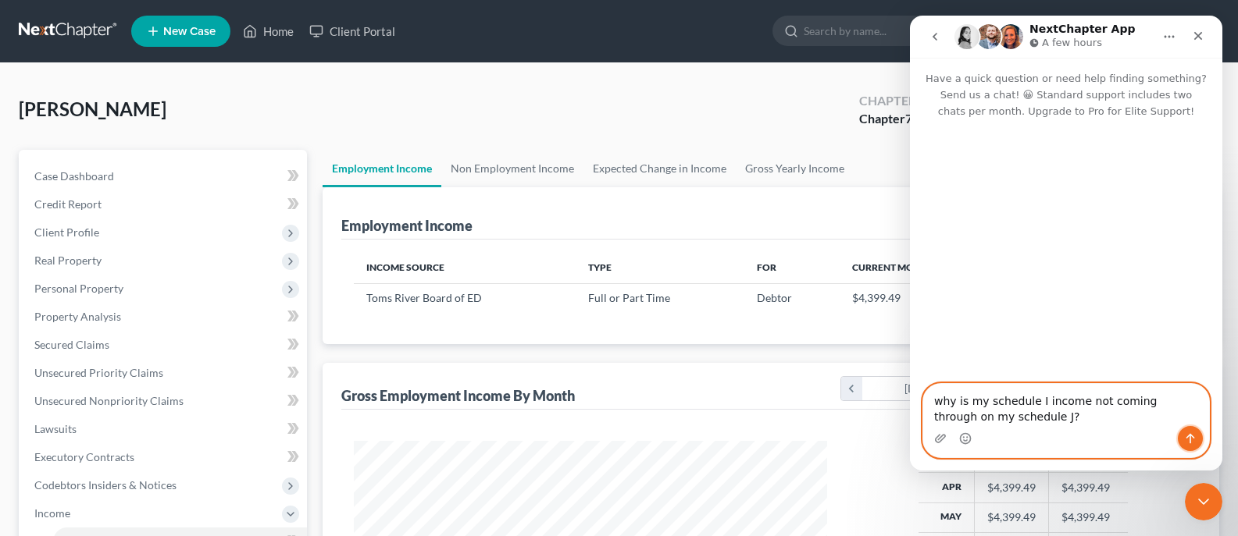
click at [1193, 433] on icon "Send a message…" at bounding box center [1190, 439] width 12 height 12
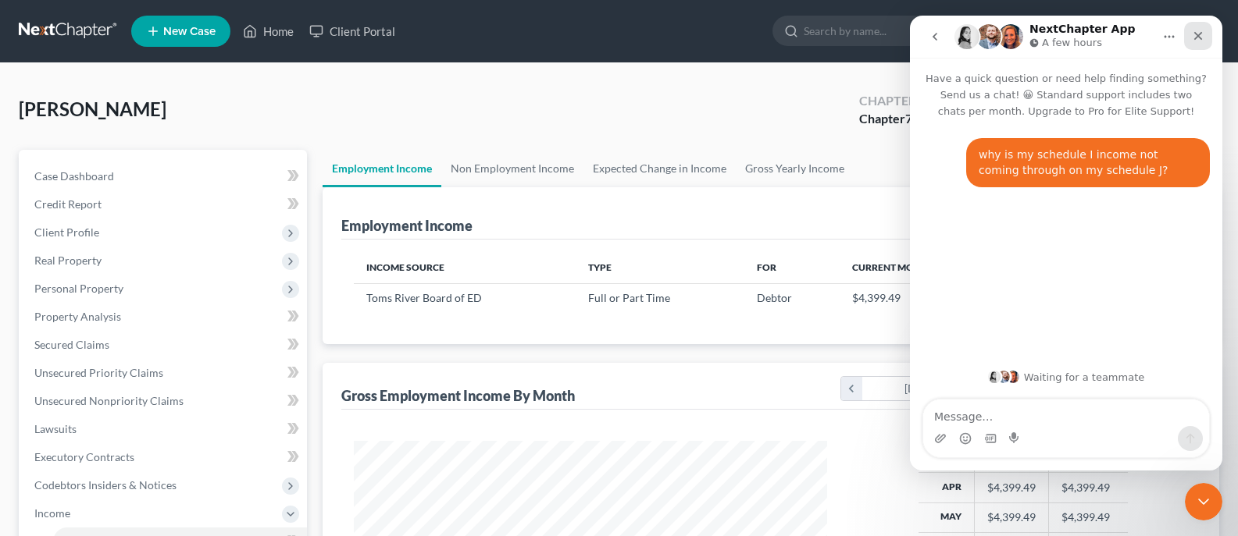
click at [1203, 29] on div "Close" at bounding box center [1198, 36] width 28 height 28
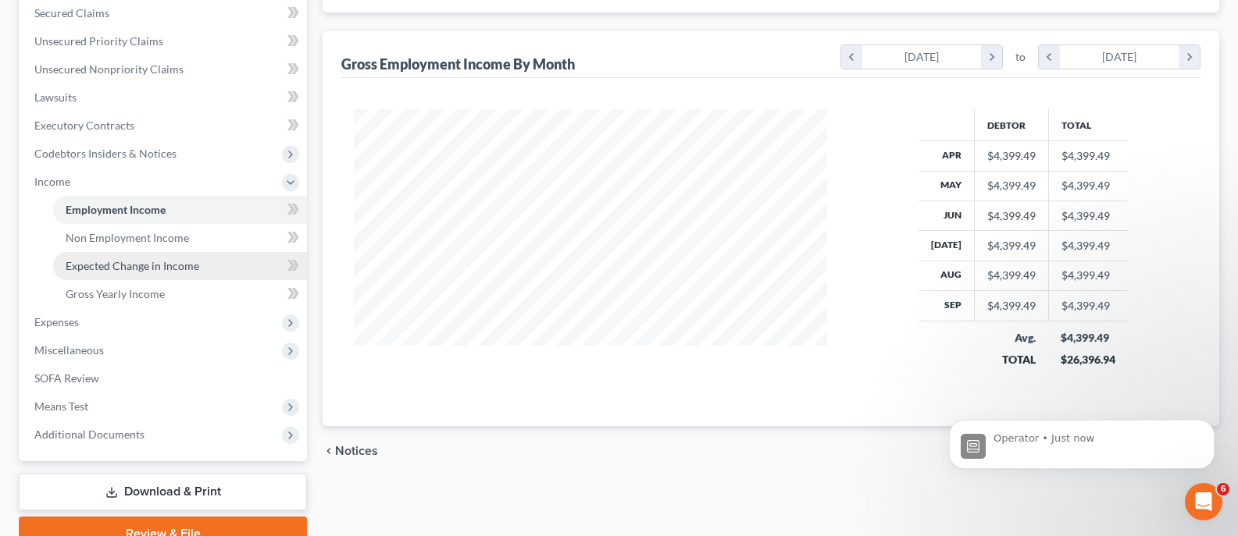
scroll to position [183, 0]
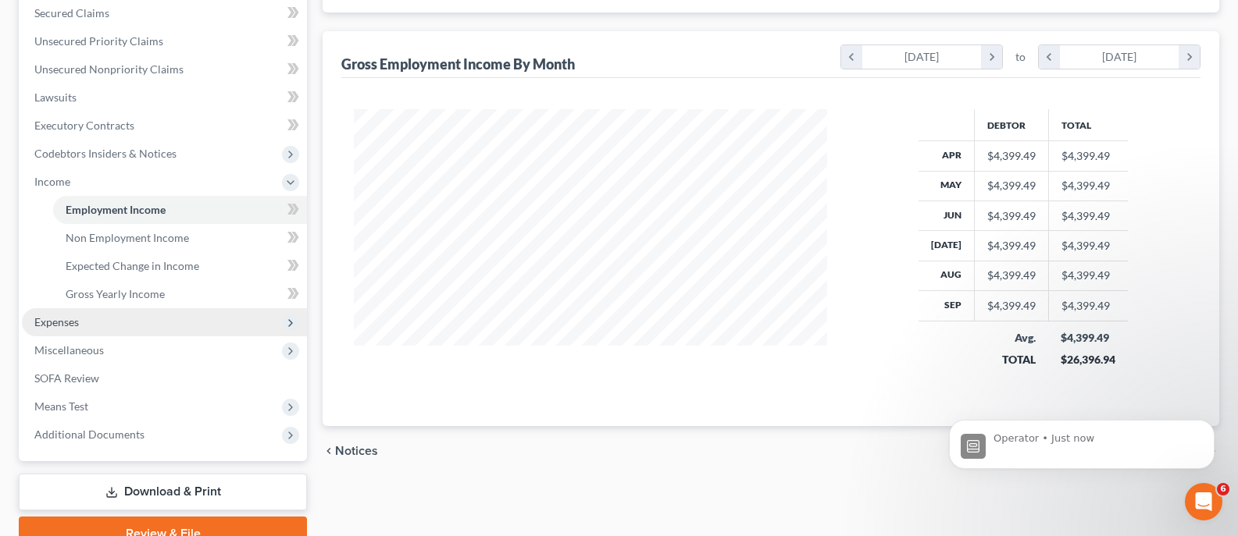
click at [60, 325] on span "Expenses" at bounding box center [56, 321] width 45 height 13
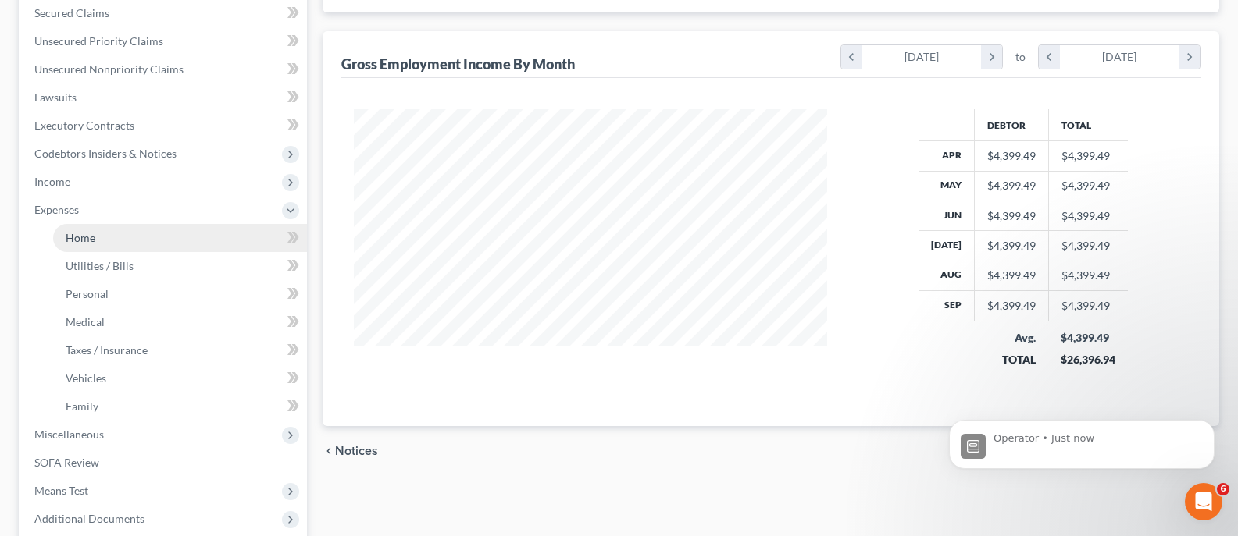
click at [82, 238] on span "Home" at bounding box center [81, 237] width 30 height 13
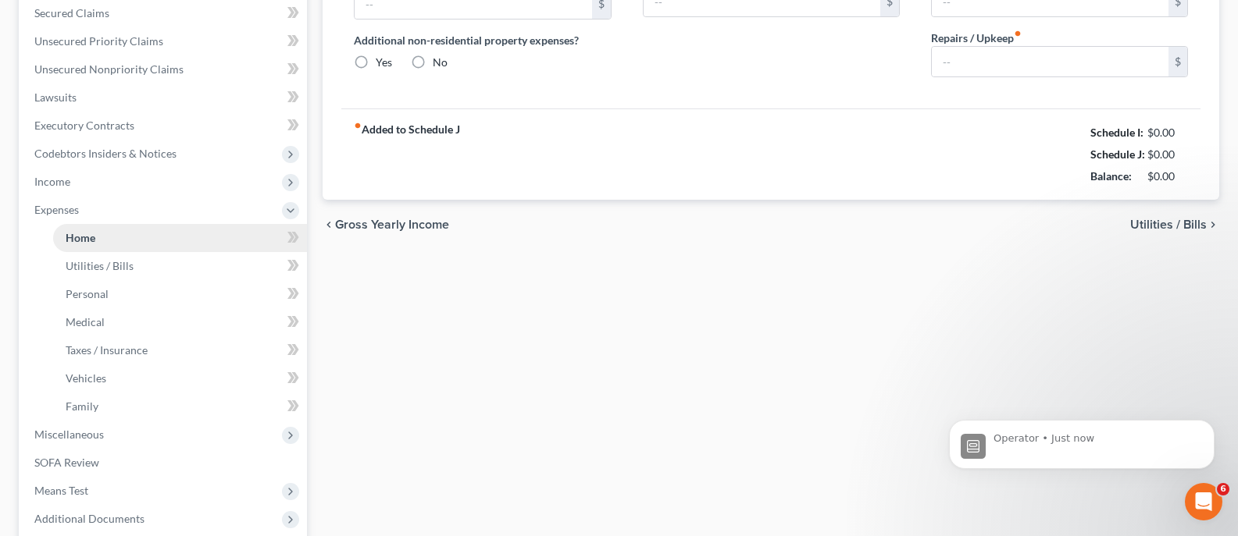
type input "1,500.00"
type input "0.00"
radio input "true"
type input "0.00"
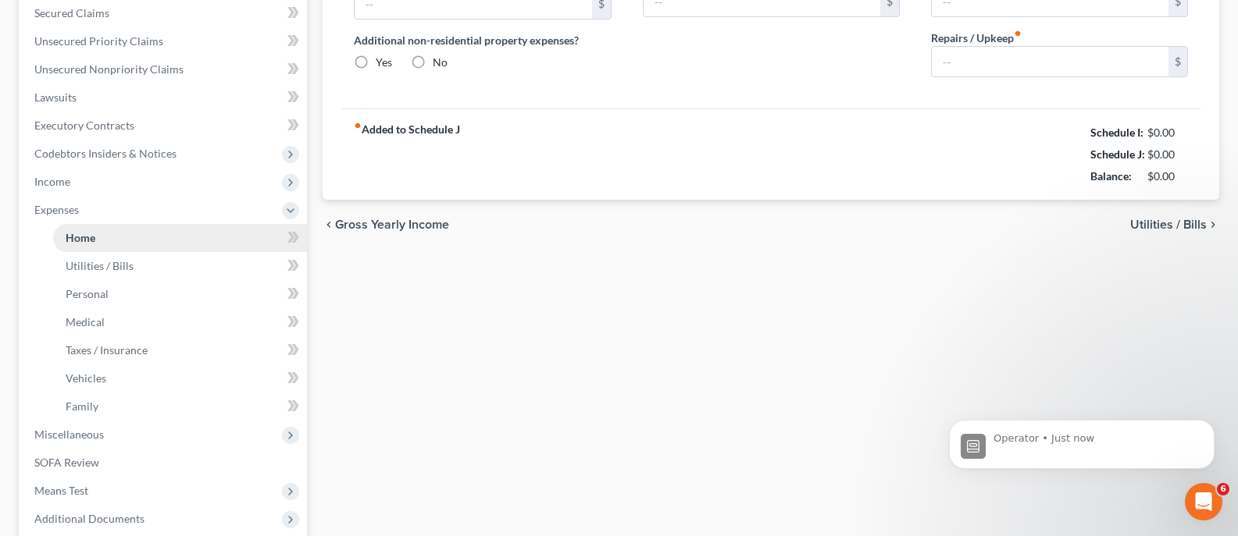
type input "0.00"
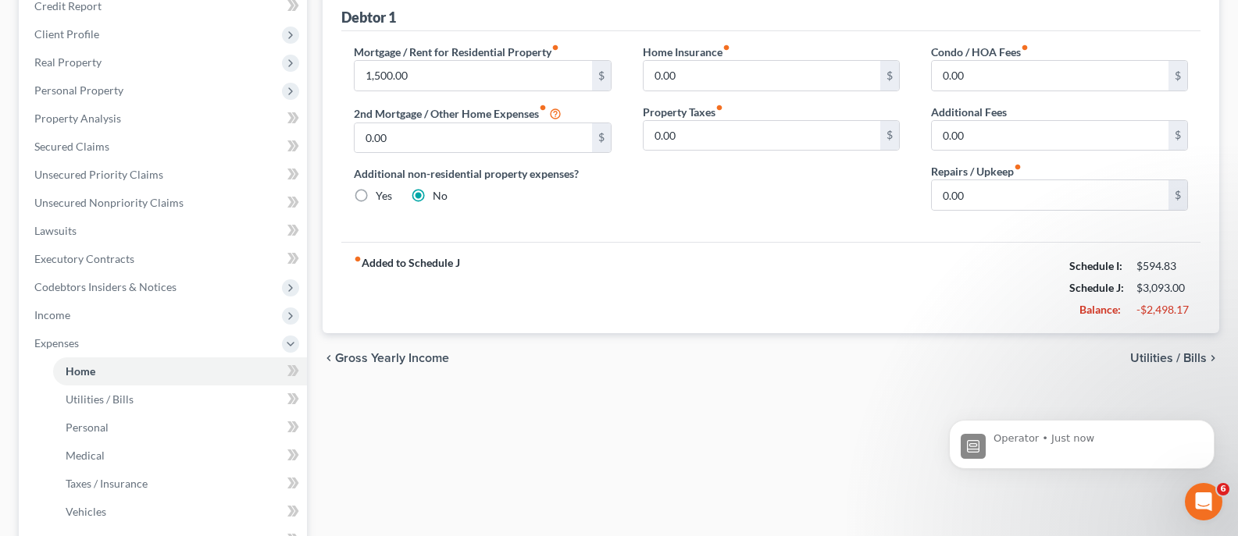
scroll to position [62, 0]
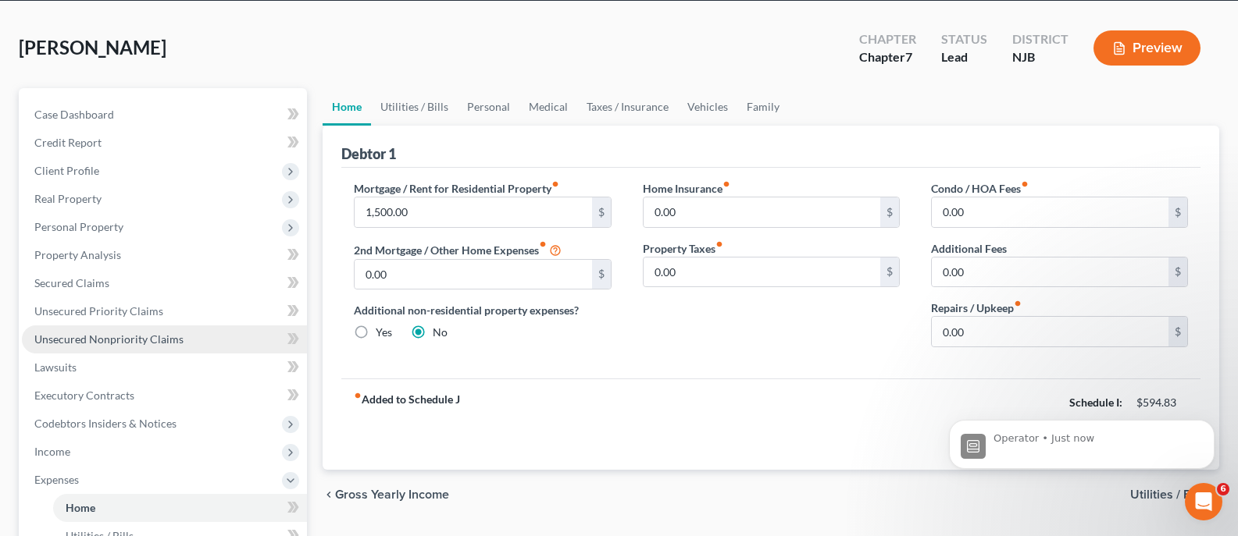
click at [64, 333] on span "Unsecured Nonpriority Claims" at bounding box center [108, 339] width 149 height 13
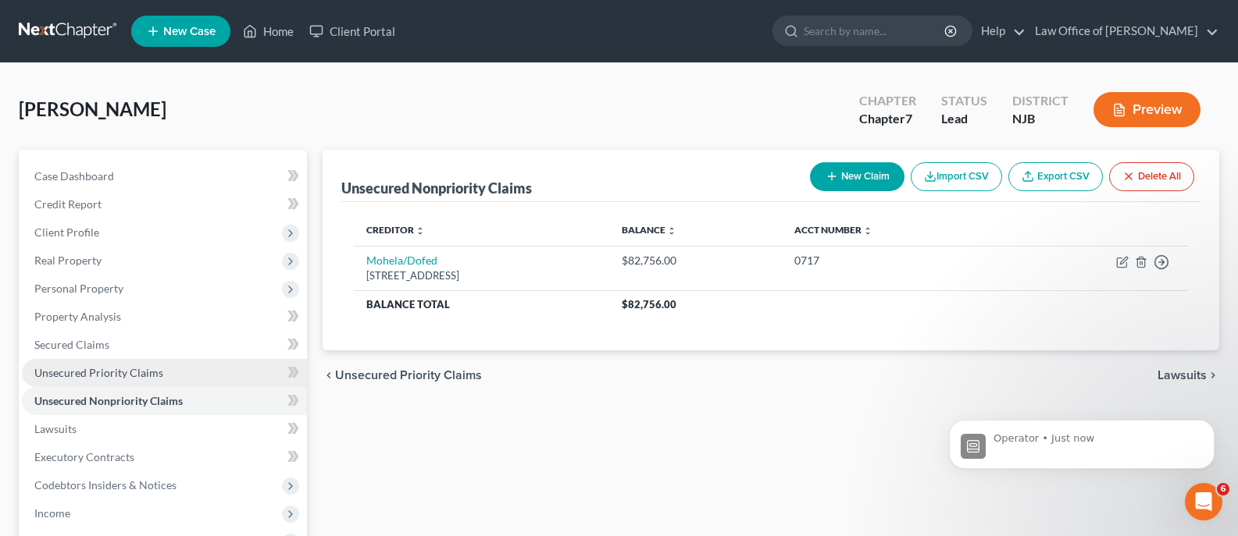
click at [124, 369] on span "Unsecured Priority Claims" at bounding box center [98, 372] width 129 height 13
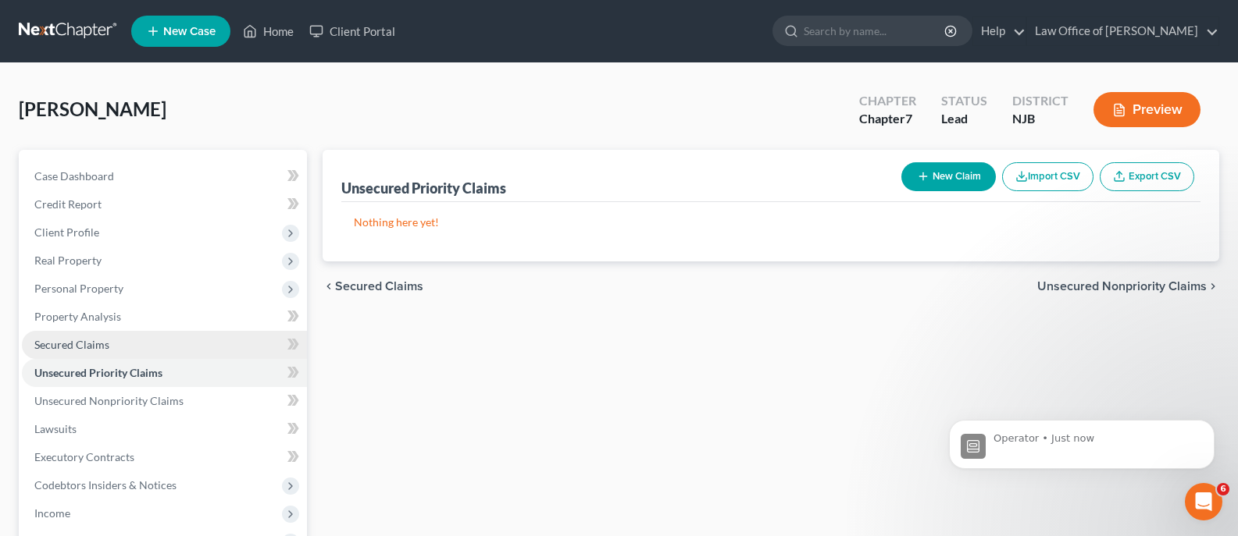
click at [99, 340] on span "Secured Claims" at bounding box center [71, 344] width 75 height 13
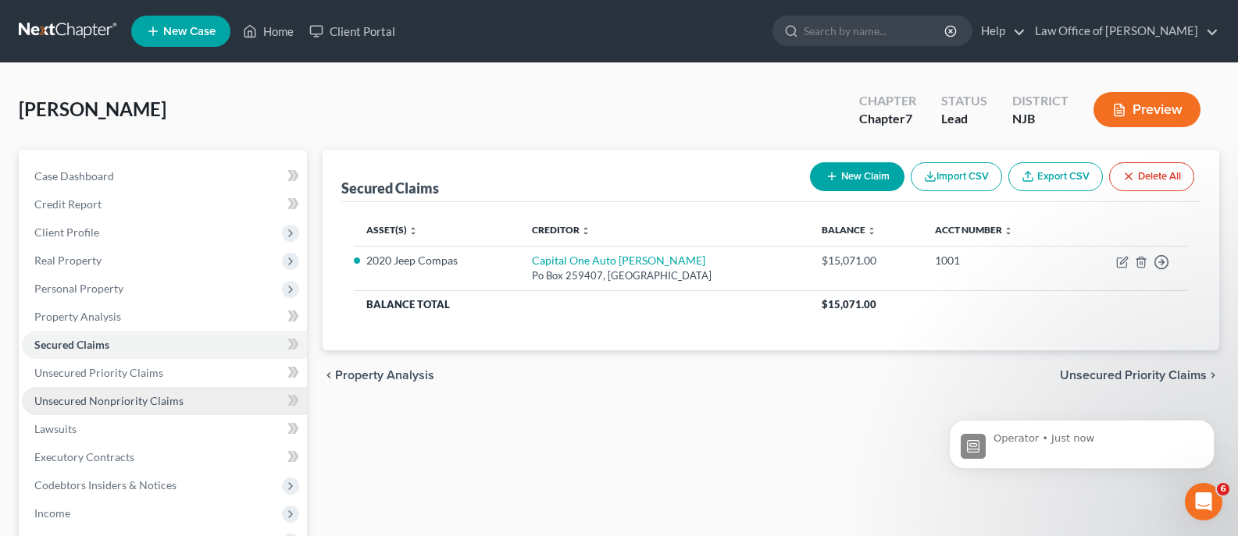
click at [72, 397] on span "Unsecured Nonpriority Claims" at bounding box center [108, 400] width 149 height 13
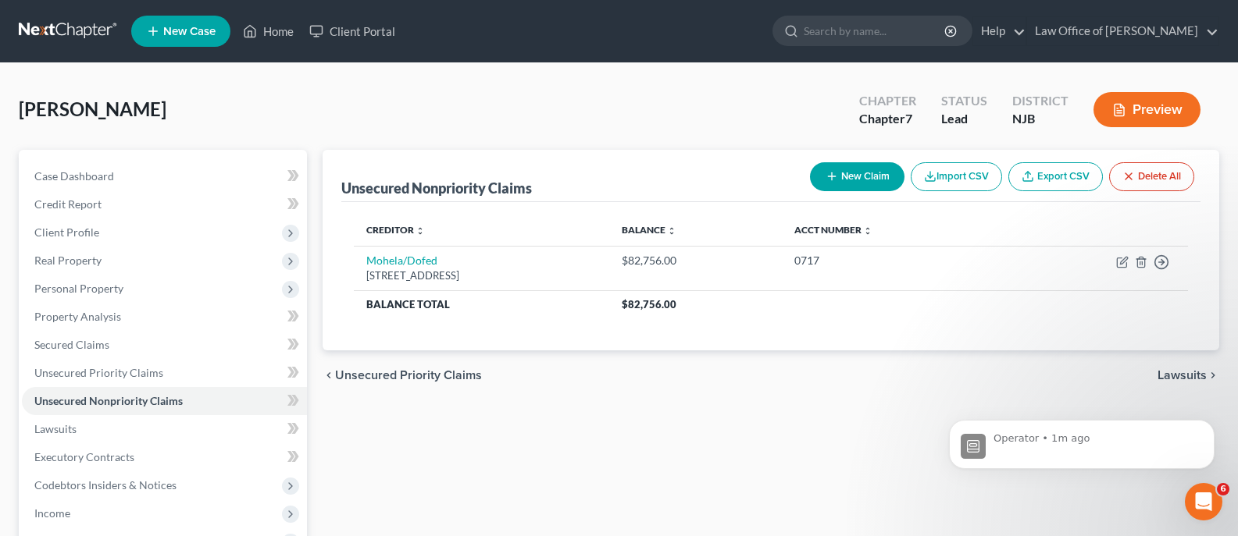
click at [844, 171] on button "New Claim" at bounding box center [857, 176] width 94 height 29
select select "0"
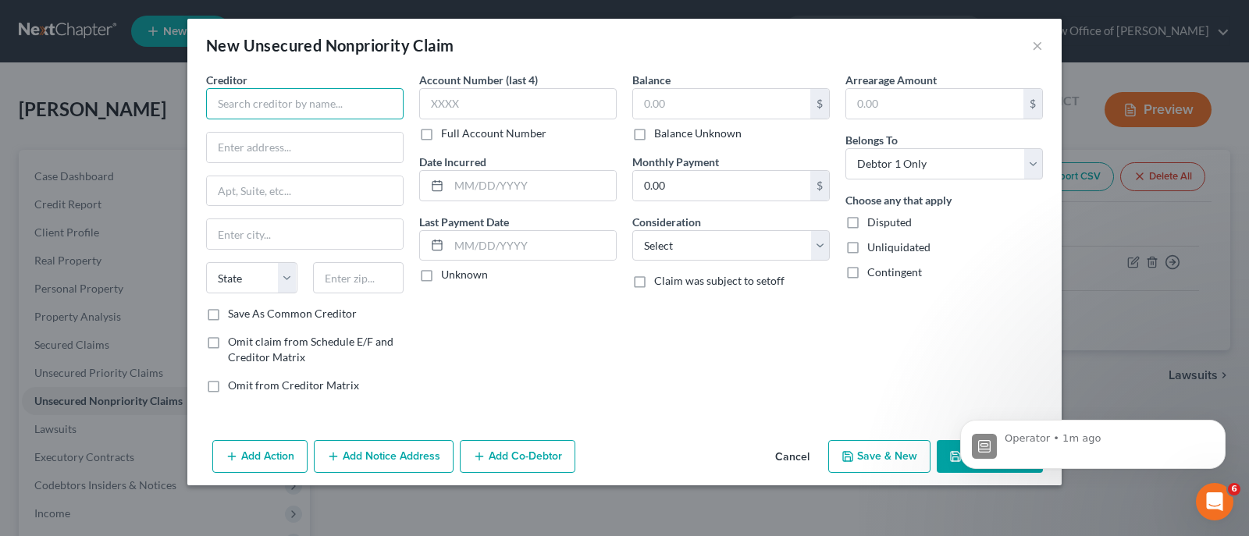
drag, startPoint x: 262, startPoint y: 107, endPoint x: 258, endPoint y: 127, distance: 20.7
click at [262, 105] on input "text" at bounding box center [305, 103] width 198 height 31
type input "Americredit Financial"
type input "Apothaker Scian"
click at [325, 101] on input "Americredit Financial" at bounding box center [305, 103] width 198 height 31
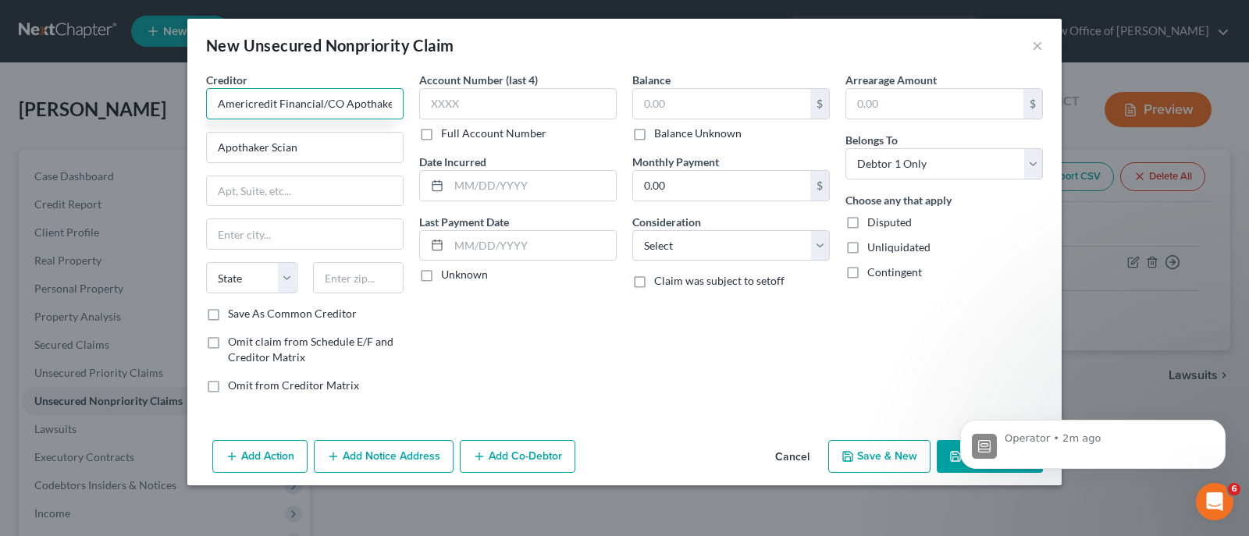
scroll to position [0, 1]
type input "Americredit Financial/CO Apothaker"
click at [326, 148] on input "Apothaker Scian" at bounding box center [305, 148] width 196 height 30
type input "A"
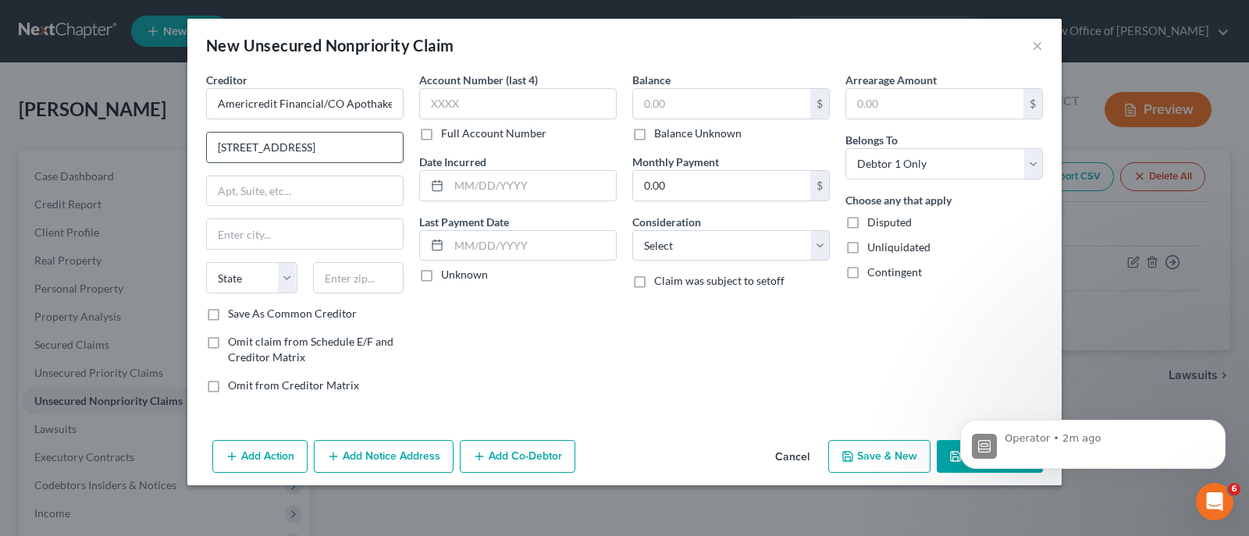
type input "100 Century Parkway Suite 310"
type input "M"
type input "Mount Laurel"
click at [280, 281] on select "State AL AK AR AZ CA CO CT DE DC FL GA GU HI ID IL IN IA KS KY LA ME MD MA MI M…" at bounding box center [251, 277] width 91 height 31
select select "33"
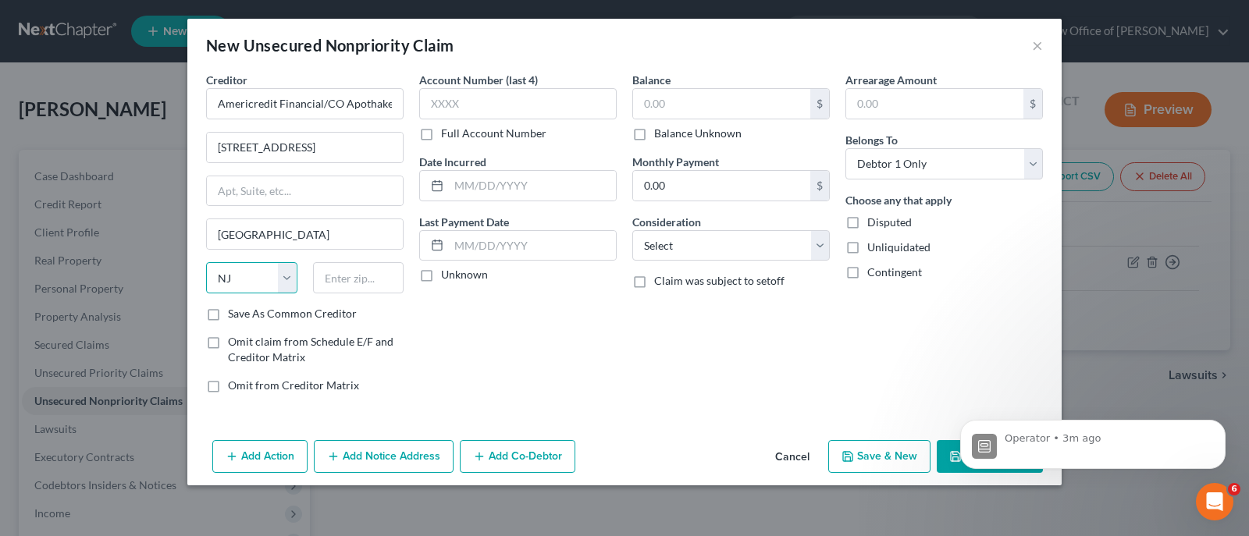
click at [206, 262] on select "State AL AK AR AZ CA CO CT DE DC FL GA GU HI ID IL IN IA KS KY LA ME MD MA MI M…" at bounding box center [251, 277] width 91 height 31
click at [654, 109] on input "text" at bounding box center [721, 104] width 177 height 30
type input "3,207.04"
click at [747, 251] on select "Select Cable / Satellite Services Collection Agency Credit Card Debt Debt Couns…" at bounding box center [732, 245] width 198 height 31
click at [717, 395] on div "Balance 3,207.04 $ Balance Unknown Balance Undetermined 3,207.04 $ Balance Unkn…" at bounding box center [731, 239] width 213 height 334
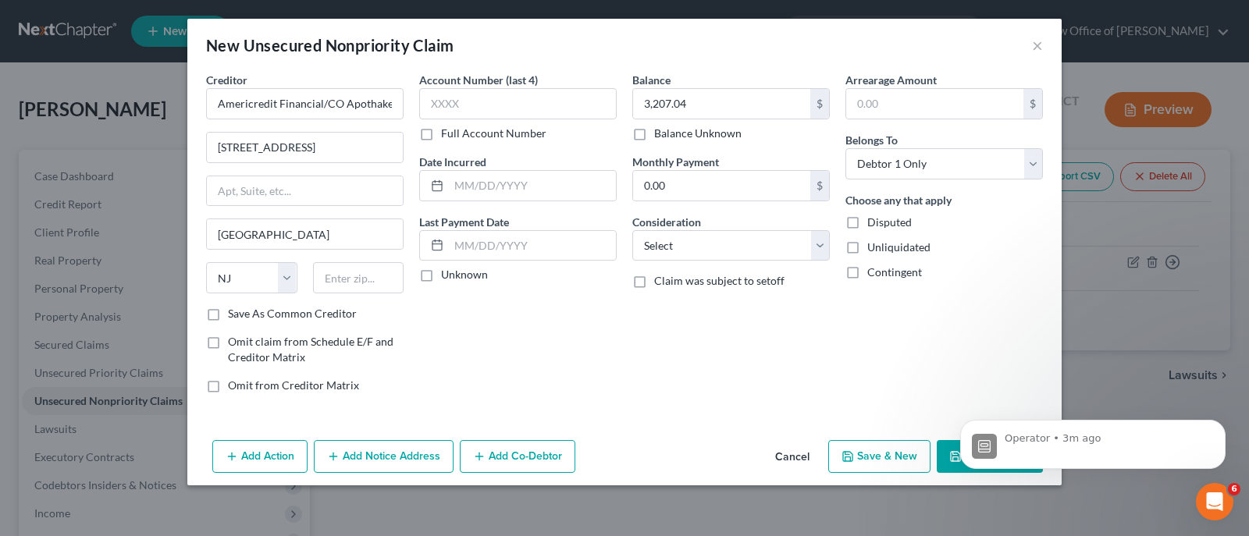
click at [1134, 355] on div "Operator • 3m ago" at bounding box center [1093, 371] width 287 height 195
click at [344, 284] on input "text" at bounding box center [358, 277] width 91 height 31
type input "08054"
click at [269, 447] on button "Add Action" at bounding box center [259, 456] width 95 height 33
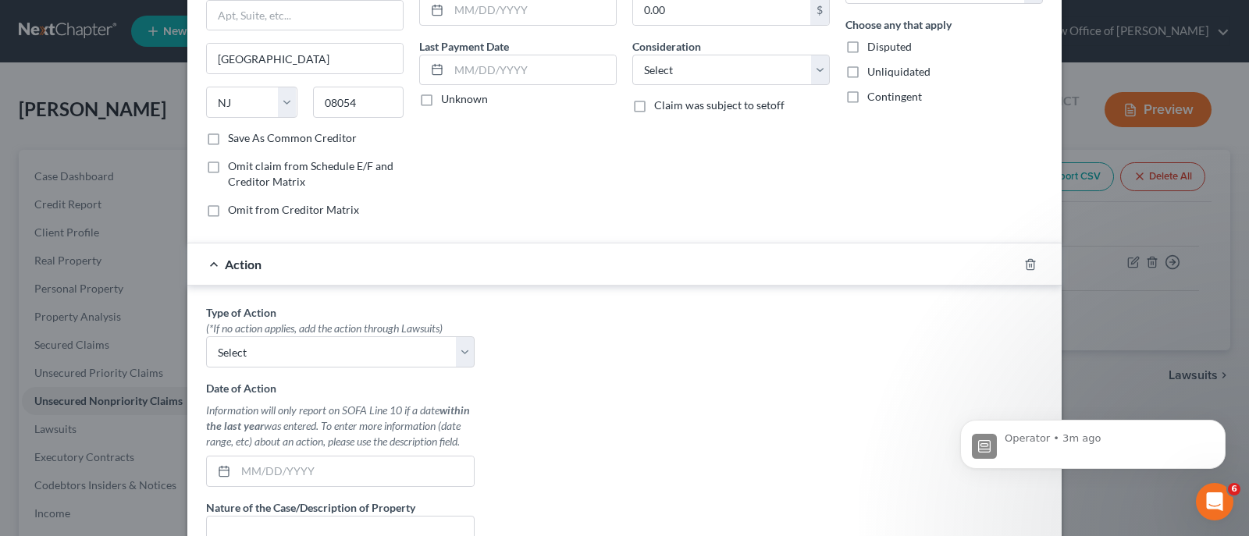
scroll to position [258, 0]
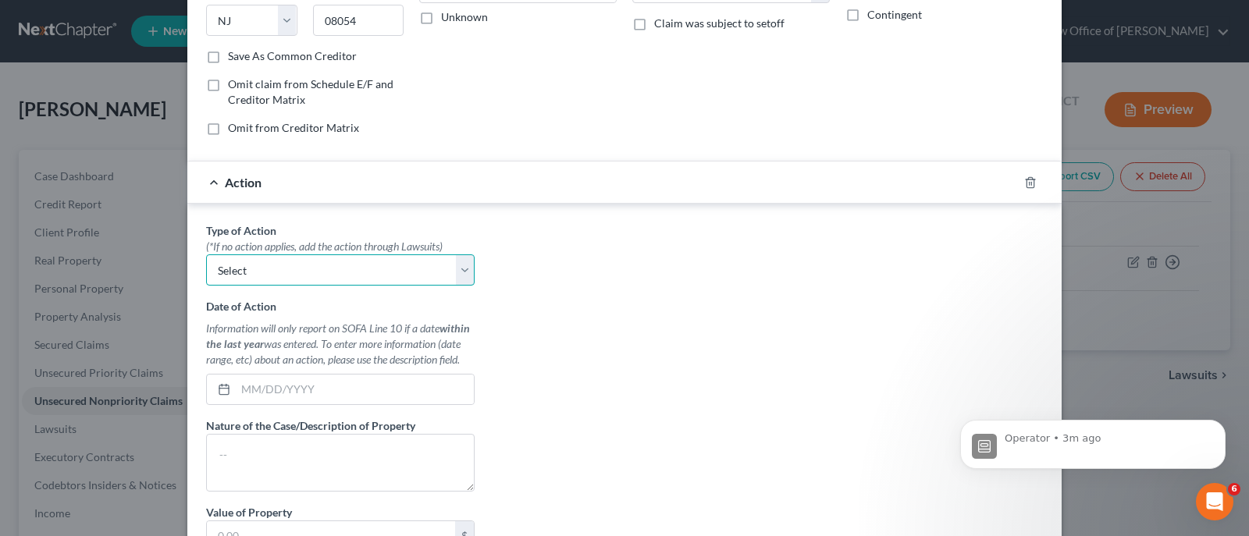
click at [458, 266] on select "Select Repossession Garnishment Foreclosure Personal Injury Attached, Seized, O…" at bounding box center [340, 270] width 269 height 31
click at [608, 323] on div "Type of Action * (*If no action applies, add the action through Lawsuits) Selec…" at bounding box center [624, 418] width 853 height 391
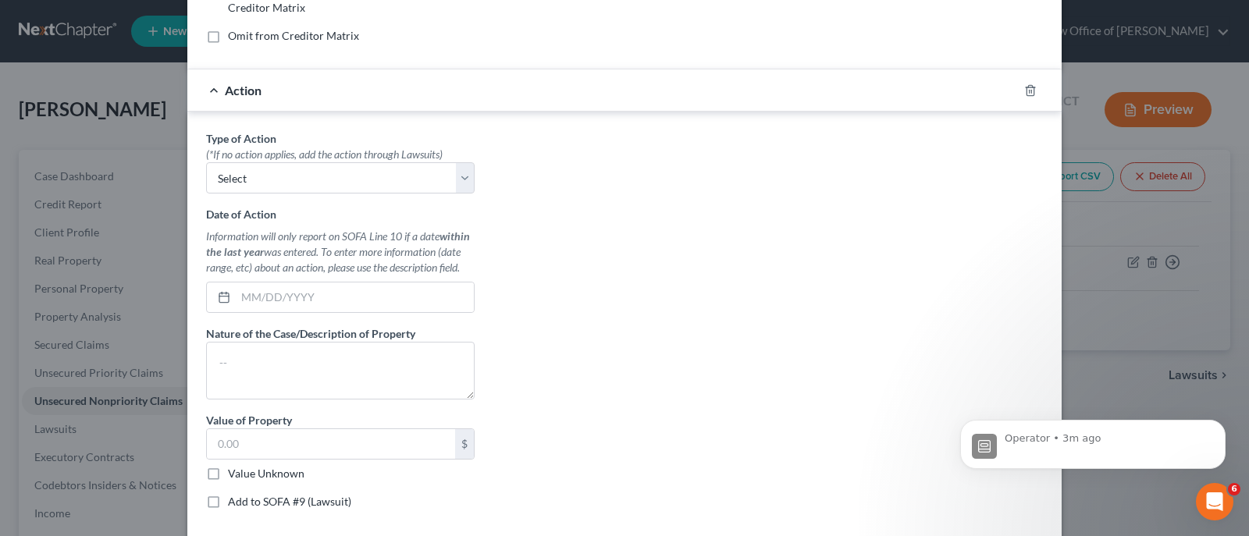
scroll to position [433, 0]
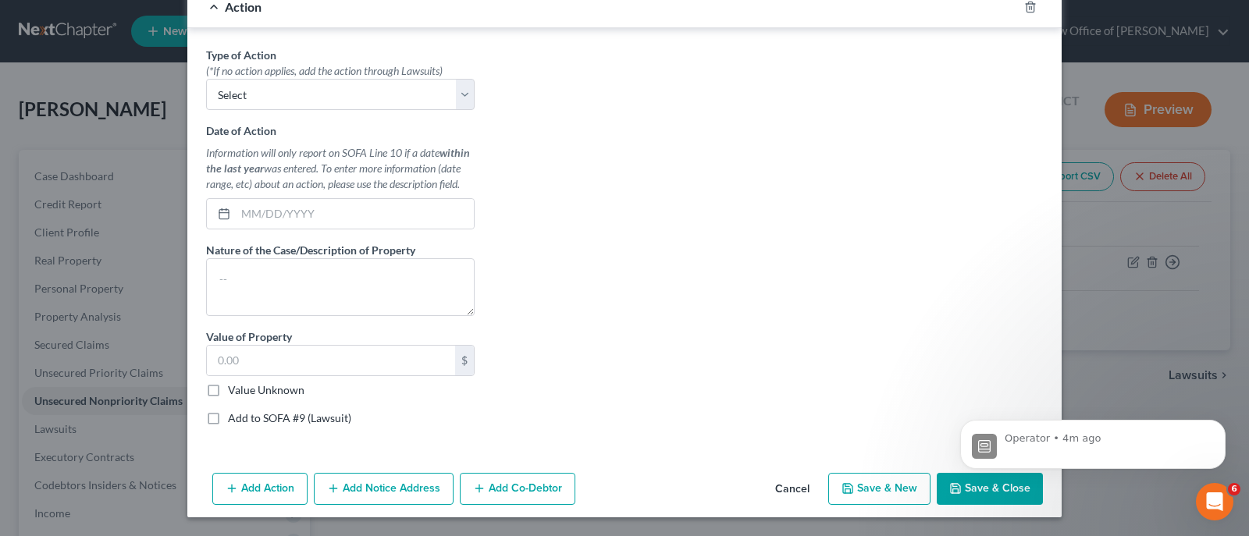
click at [976, 490] on html "Operator • 4m ago" at bounding box center [1093, 439] width 312 height 109
click at [957, 486] on body "Operator • 4m ago" at bounding box center [1093, 439] width 300 height 97
drag, startPoint x: 1234, startPoint y: 472, endPoint x: 1245, endPoint y: 383, distance: 88.9
click at [1245, 385] on html "Operator • 4m ago" at bounding box center [1093, 439] width 312 height 109
drag, startPoint x: 1235, startPoint y: 468, endPoint x: 1258, endPoint y: 326, distance: 143.3
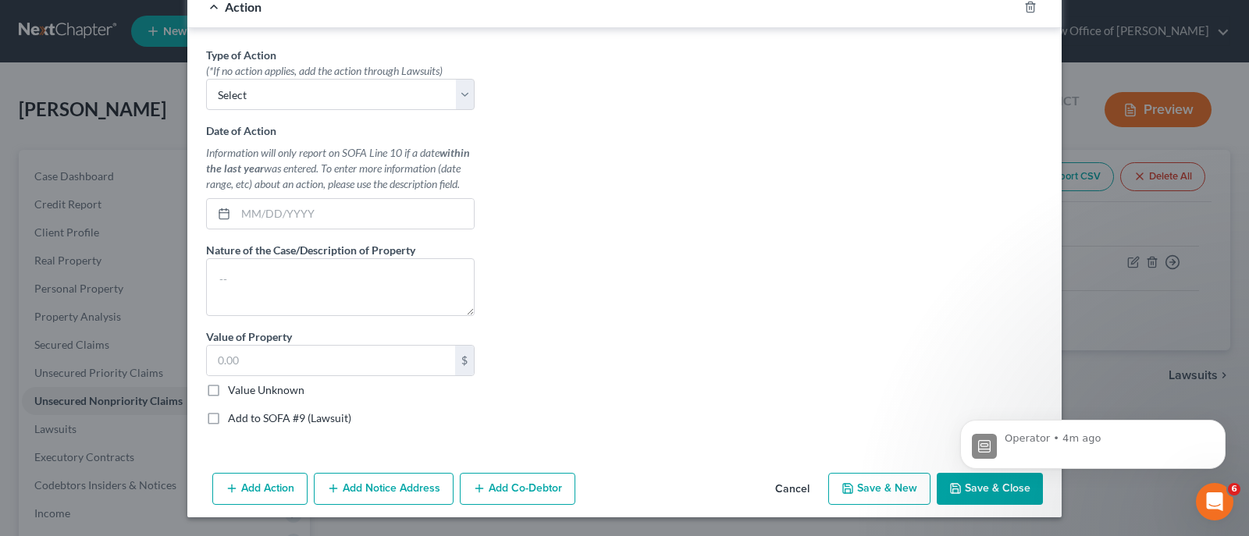
click at [1249, 385] on html "Operator • 4m ago" at bounding box center [1093, 439] width 312 height 109
click at [604, 236] on div "Type of Action * (*If no action applies, add the action through Lawsuits) Selec…" at bounding box center [624, 242] width 853 height 391
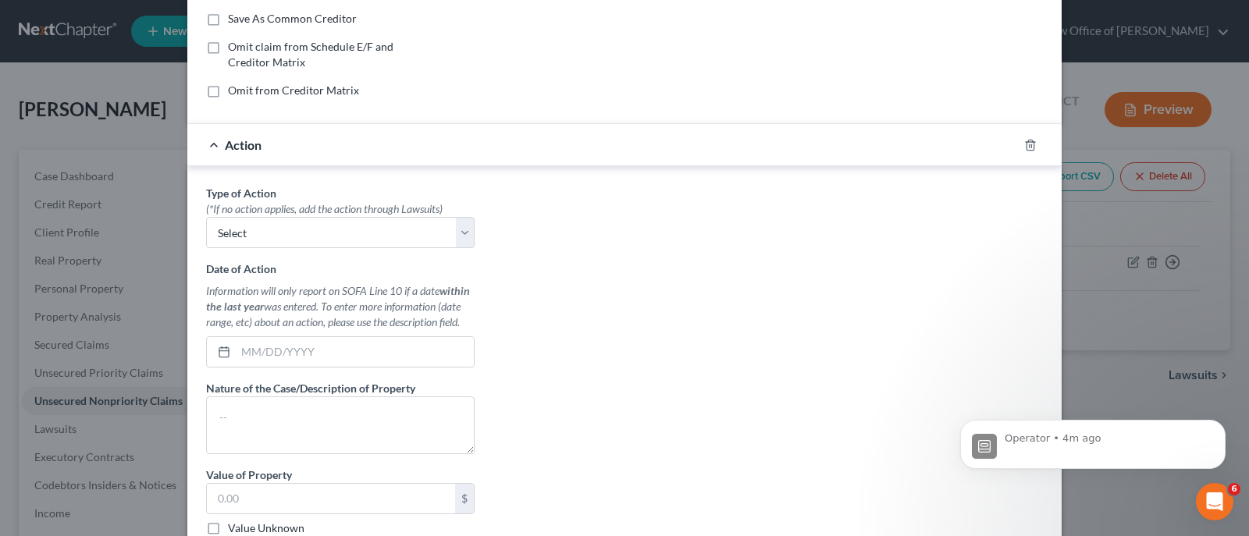
scroll to position [243, 0]
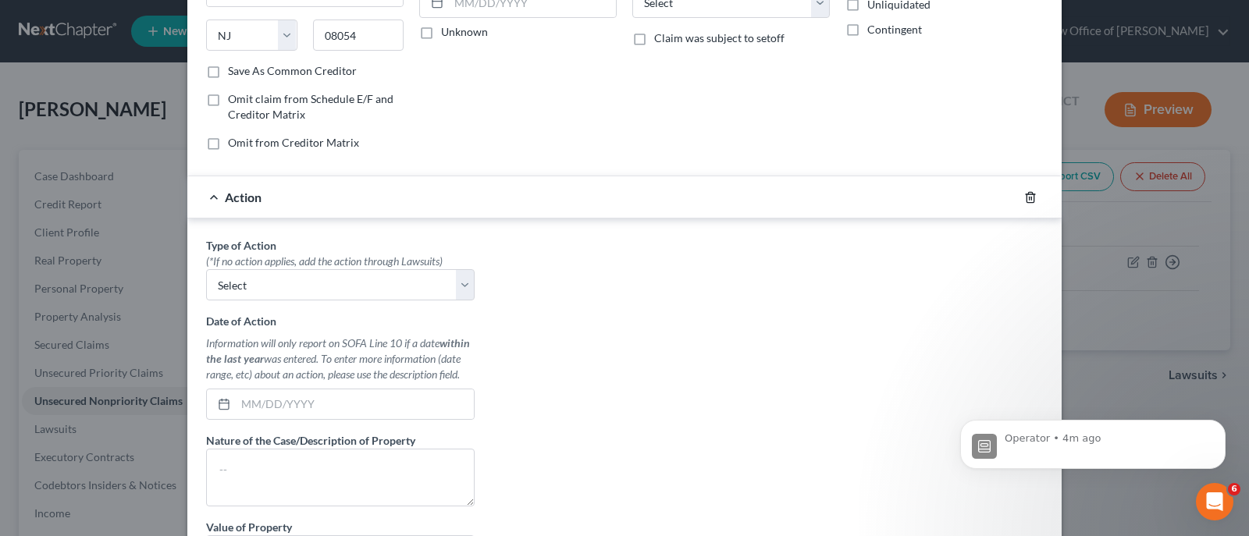
click at [1025, 195] on icon "button" at bounding box center [1031, 197] width 12 height 12
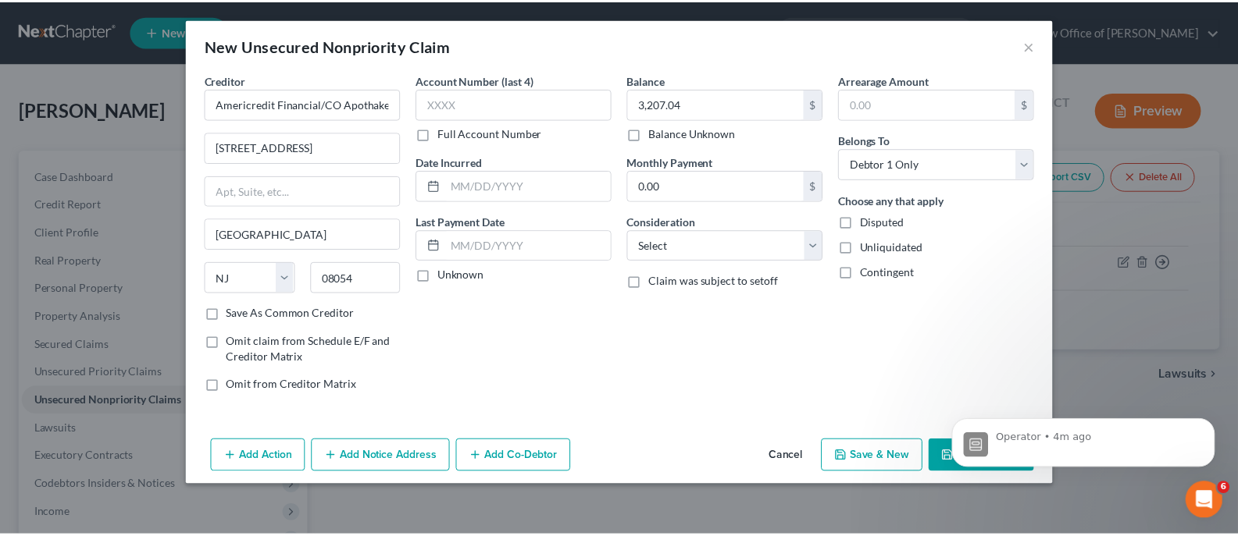
scroll to position [0, 0]
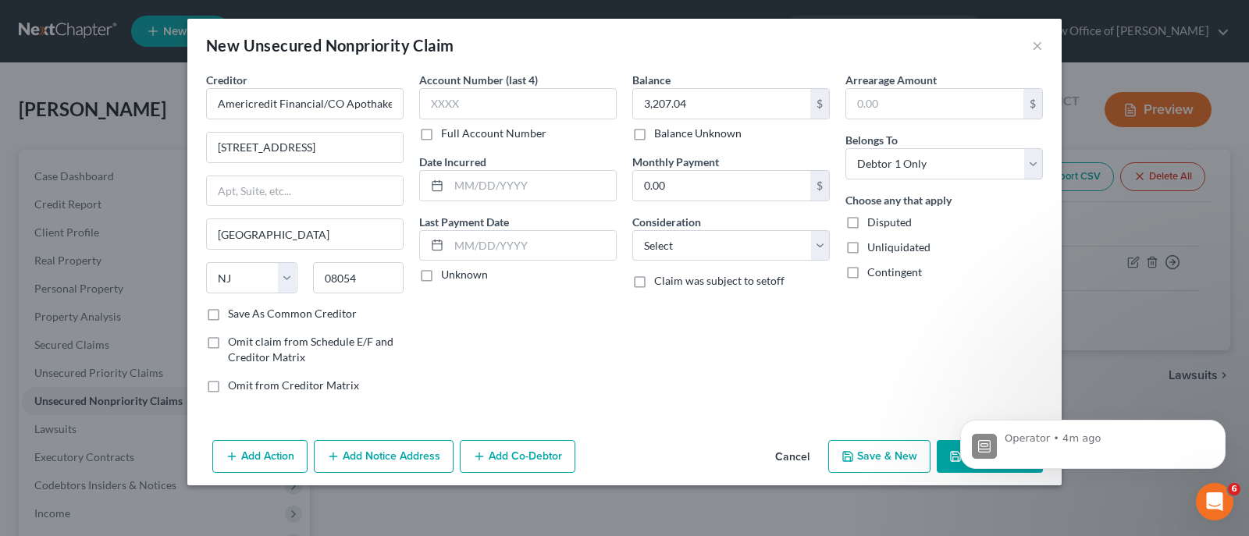
click at [950, 459] on body "Operator • 4m ago" at bounding box center [1093, 439] width 300 height 97
click at [1217, 421] on icon "Dismiss notification" at bounding box center [1221, 425] width 9 height 9
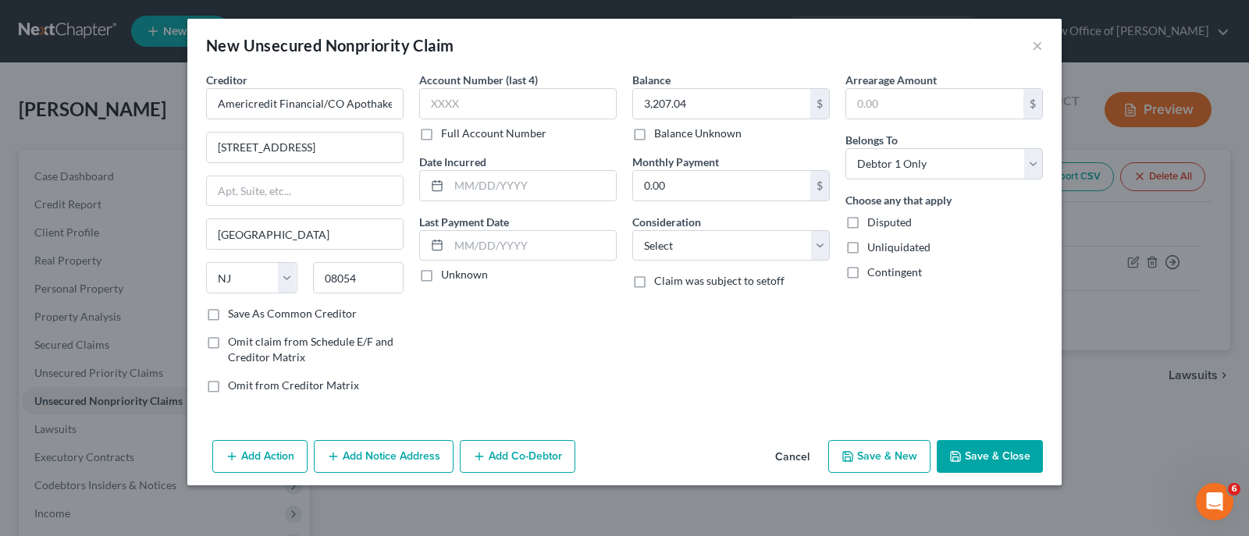
click at [1009, 448] on button "Save & Close" at bounding box center [990, 456] width 106 height 33
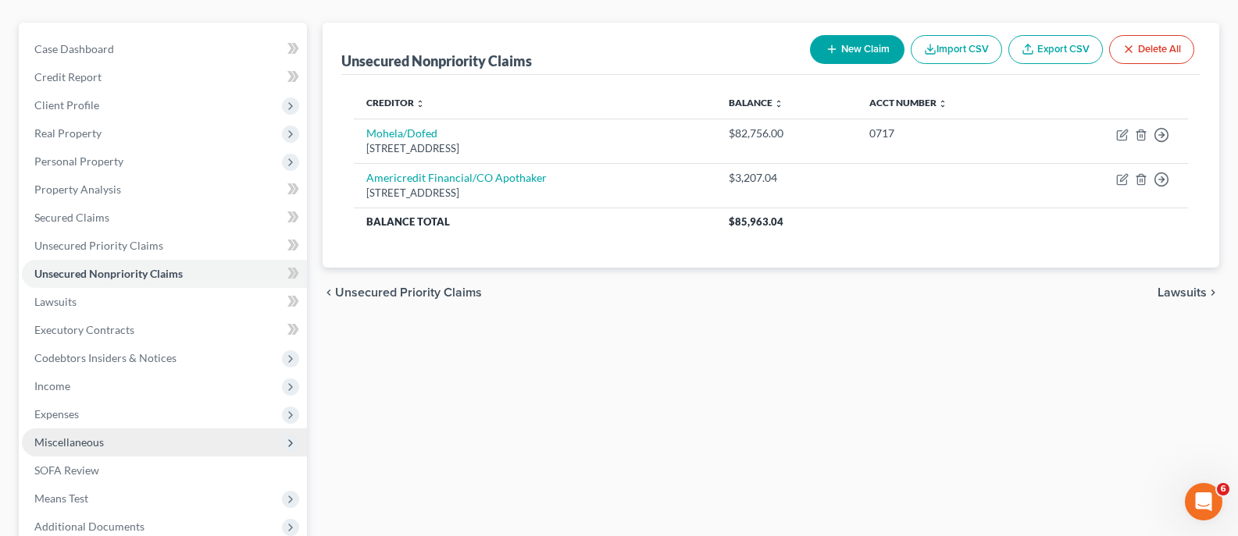
scroll to position [130, 0]
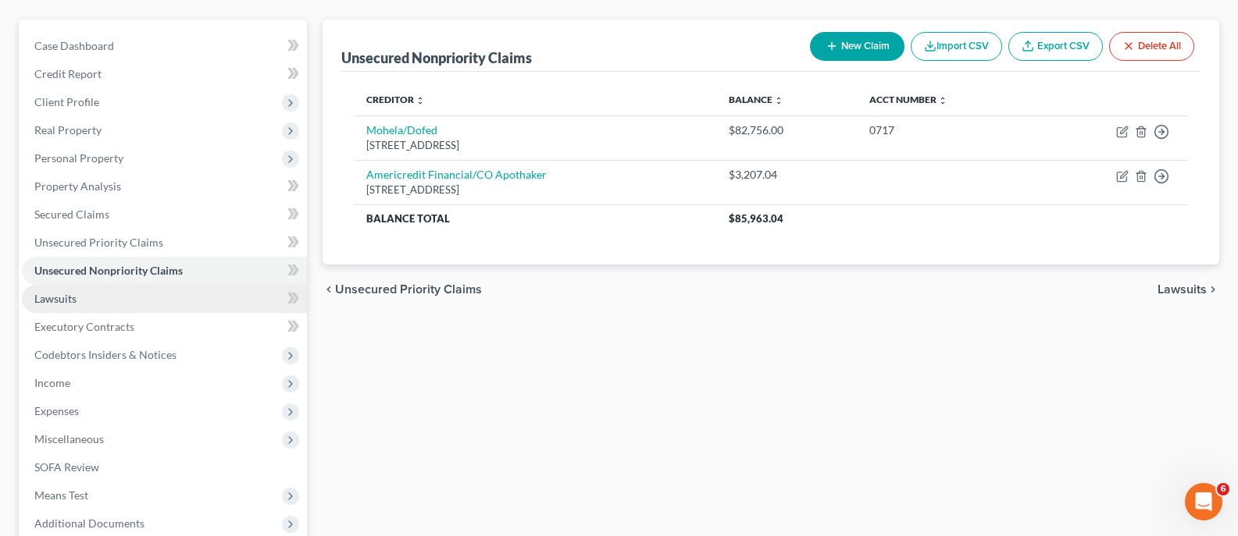
click at [53, 295] on span "Lawsuits" at bounding box center [55, 298] width 42 height 13
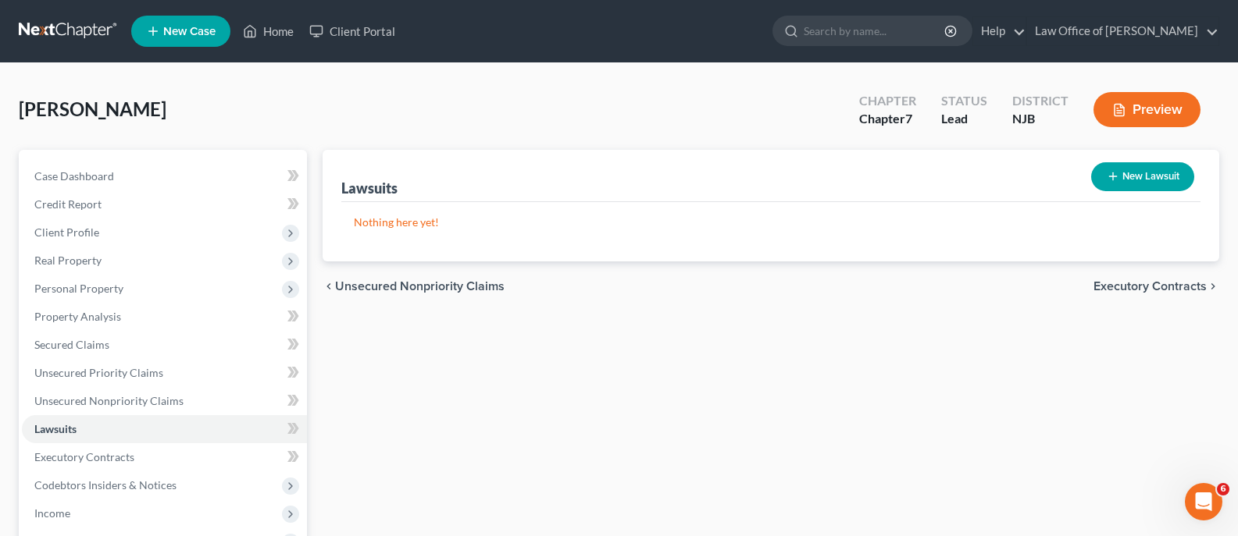
click at [1149, 187] on button "New Lawsuit" at bounding box center [1142, 176] width 103 height 29
select select "0"
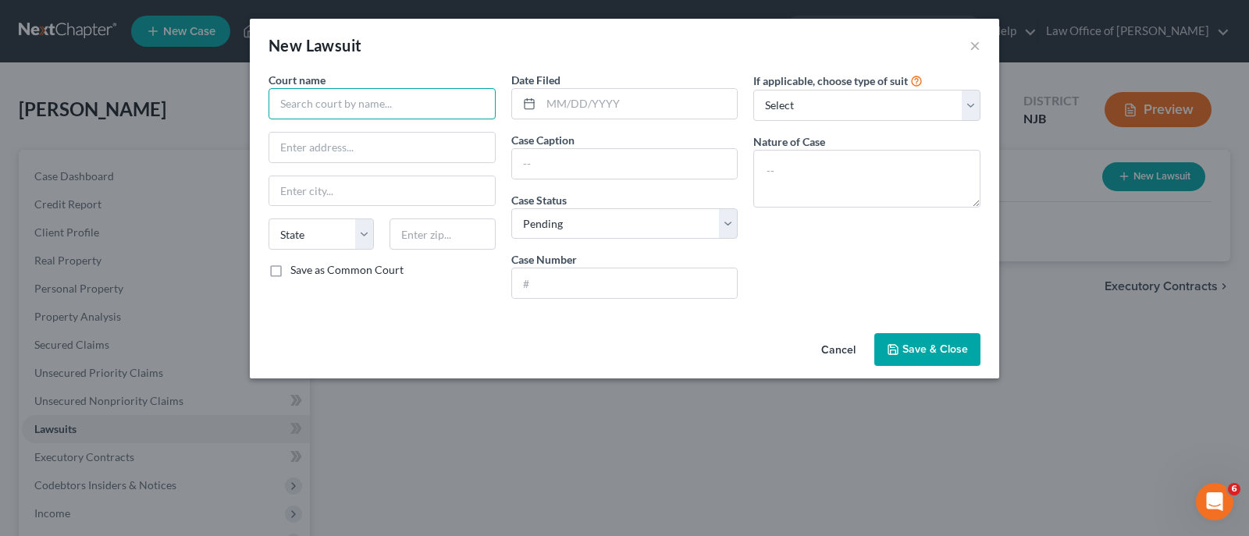
click at [341, 99] on input "text" at bounding box center [382, 103] width 227 height 31
type input "Superior Court of New Jersey"
type input "118 Washington Street"
type input "Toms River"
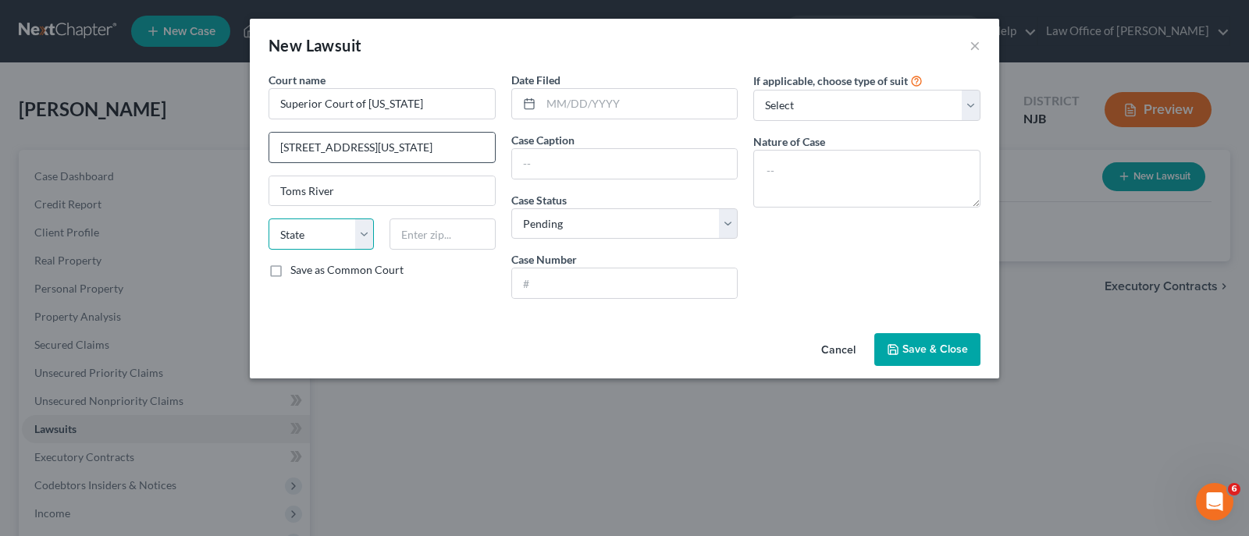
select select "33"
type input "08753"
click at [574, 227] on select "Select Pending On Appeal Concluded" at bounding box center [624, 223] width 227 height 31
select select "2"
click at [511, 208] on select "Select Pending On Appeal Concluded" at bounding box center [624, 223] width 227 height 31
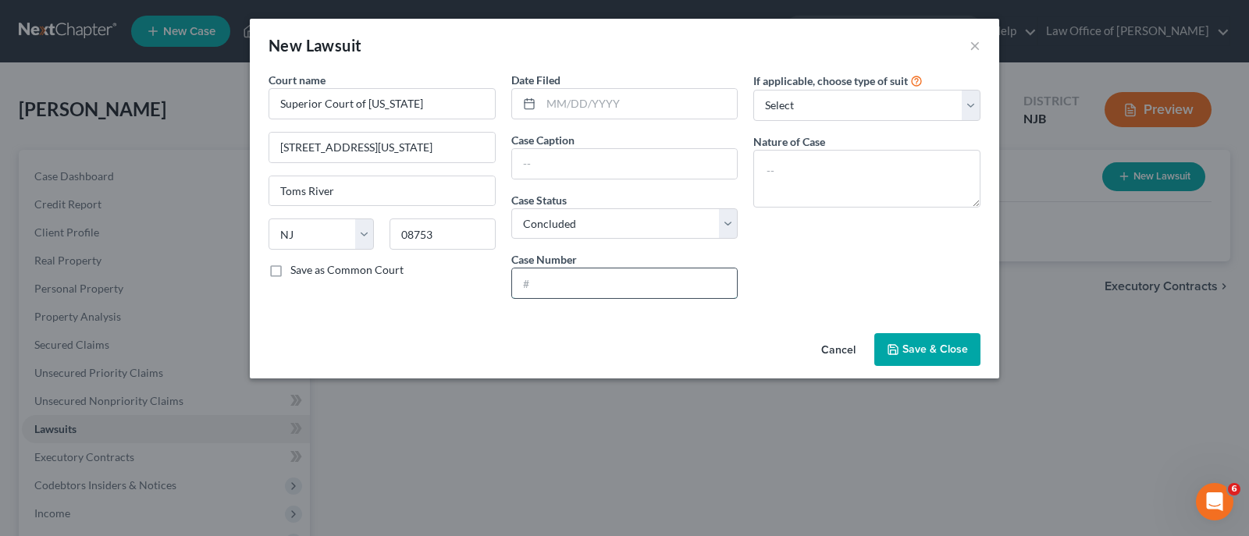
click at [561, 280] on input "text" at bounding box center [625, 284] width 226 height 30
type input "DC-007042-14"
click at [956, 355] on span "Save & Close" at bounding box center [936, 349] width 66 height 13
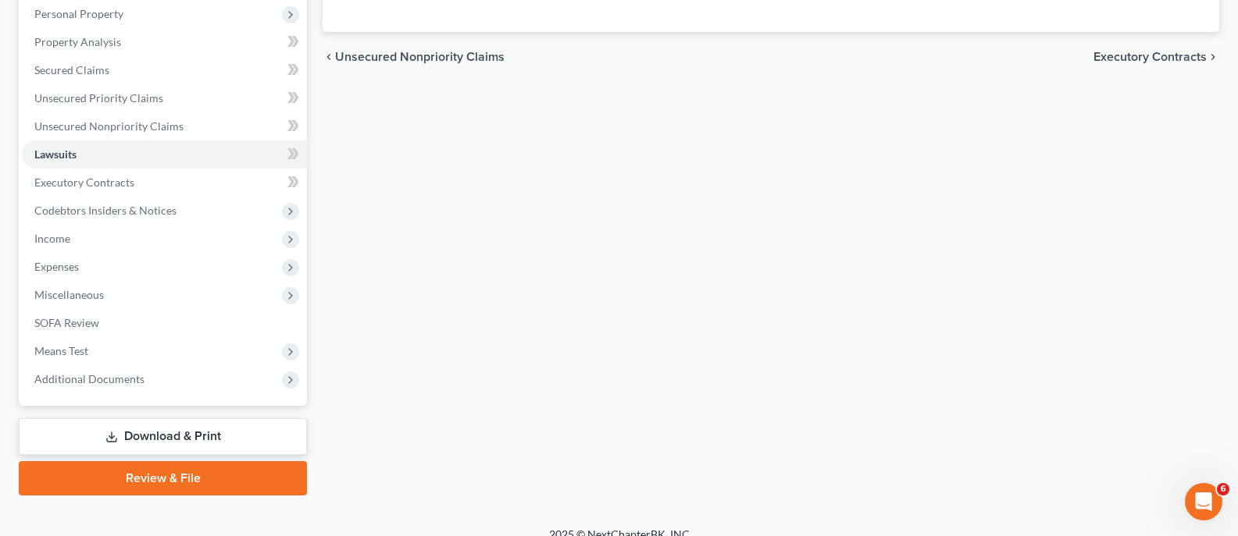
scroll to position [294, 0]
